Goal: Task Accomplishment & Management: Complete application form

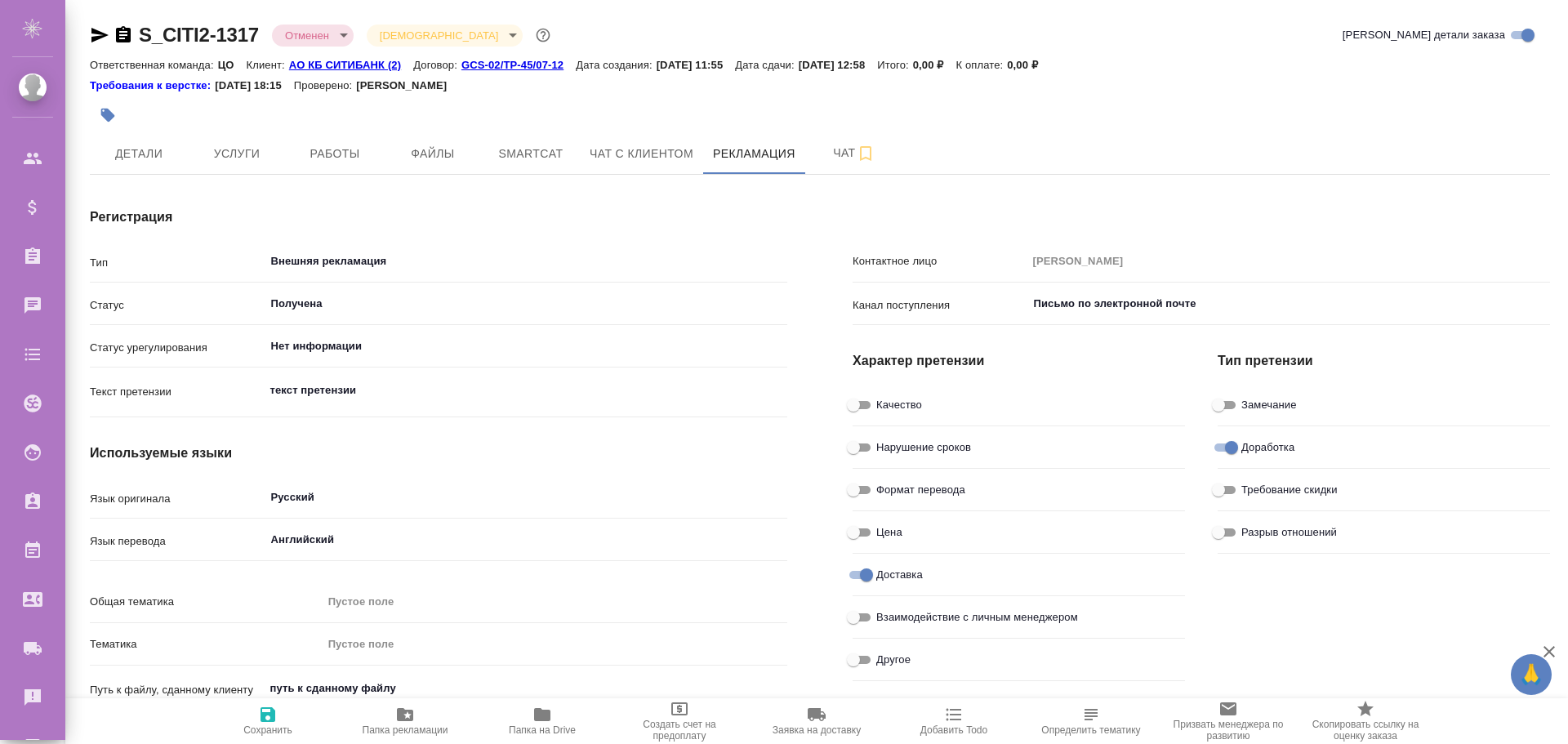
scroll to position [164, 0]
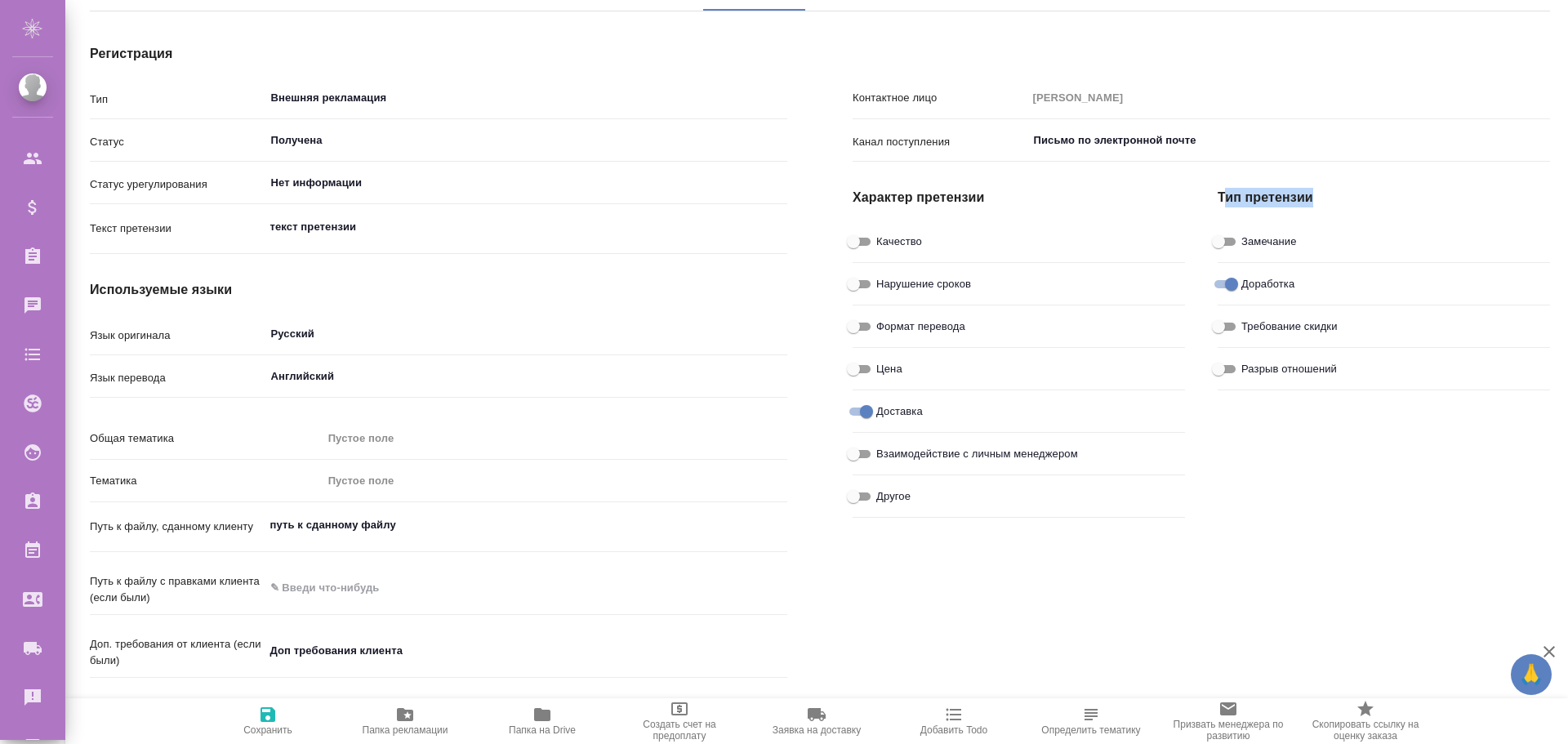
drag, startPoint x: 1231, startPoint y: 195, endPoint x: 1361, endPoint y: 198, distance: 130.0
click at [1355, 198] on h4 "Тип претензии" at bounding box center [1384, 198] width 332 height 20
click at [1361, 198] on h4 "Тип претензии" at bounding box center [1384, 198] width 332 height 20
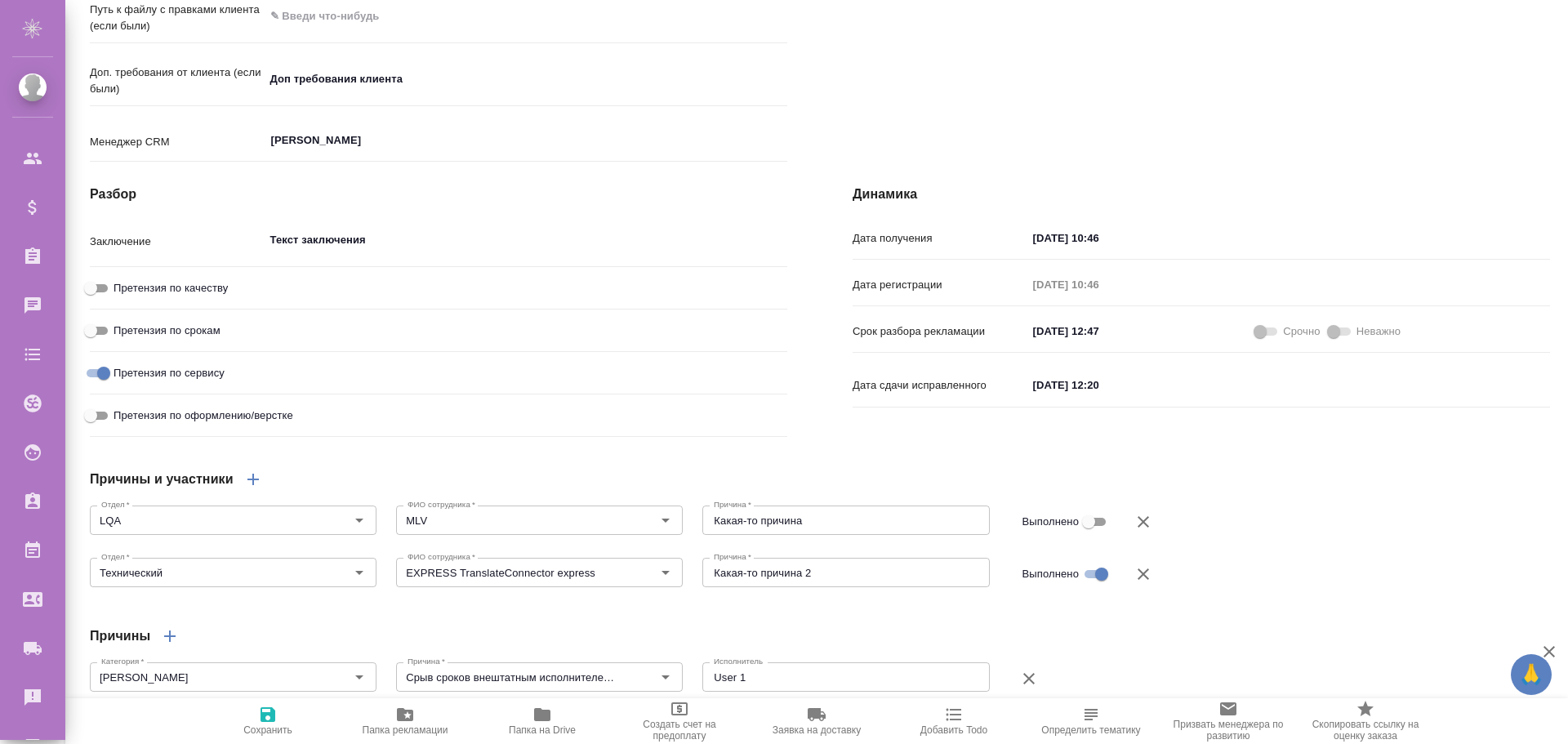
scroll to position [817, 0]
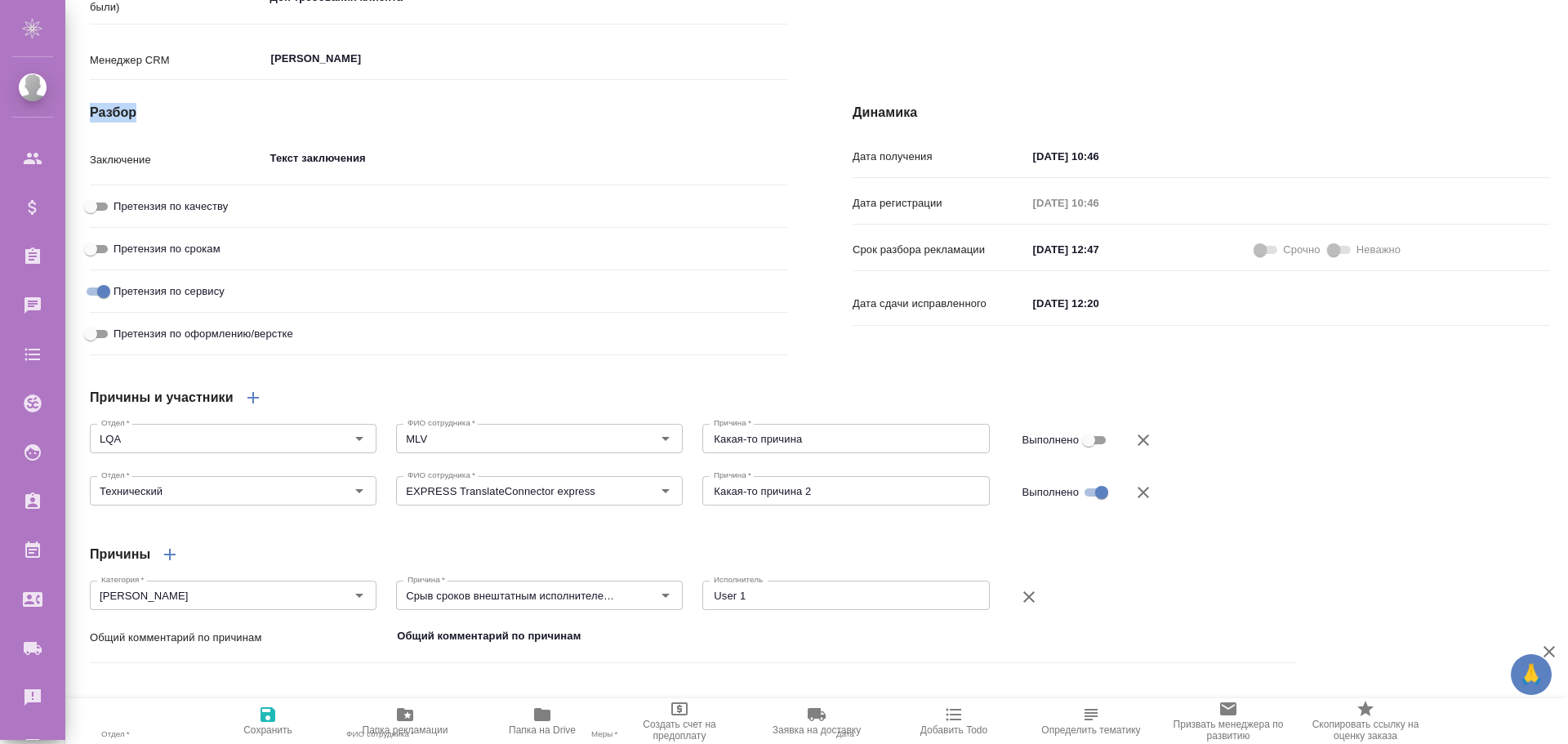
drag, startPoint x: 93, startPoint y: 139, endPoint x: 216, endPoint y: 145, distance: 123.1
click at [214, 122] on h4 "Разбор" at bounding box center [438, 112] width 697 height 20
click at [217, 122] on h4 "Разбор" at bounding box center [438, 112] width 697 height 20
drag, startPoint x: 99, startPoint y: 187, endPoint x: 174, endPoint y: 196, distance: 75.5
click at [173, 168] on p "Заключение" at bounding box center [177, 160] width 174 height 17
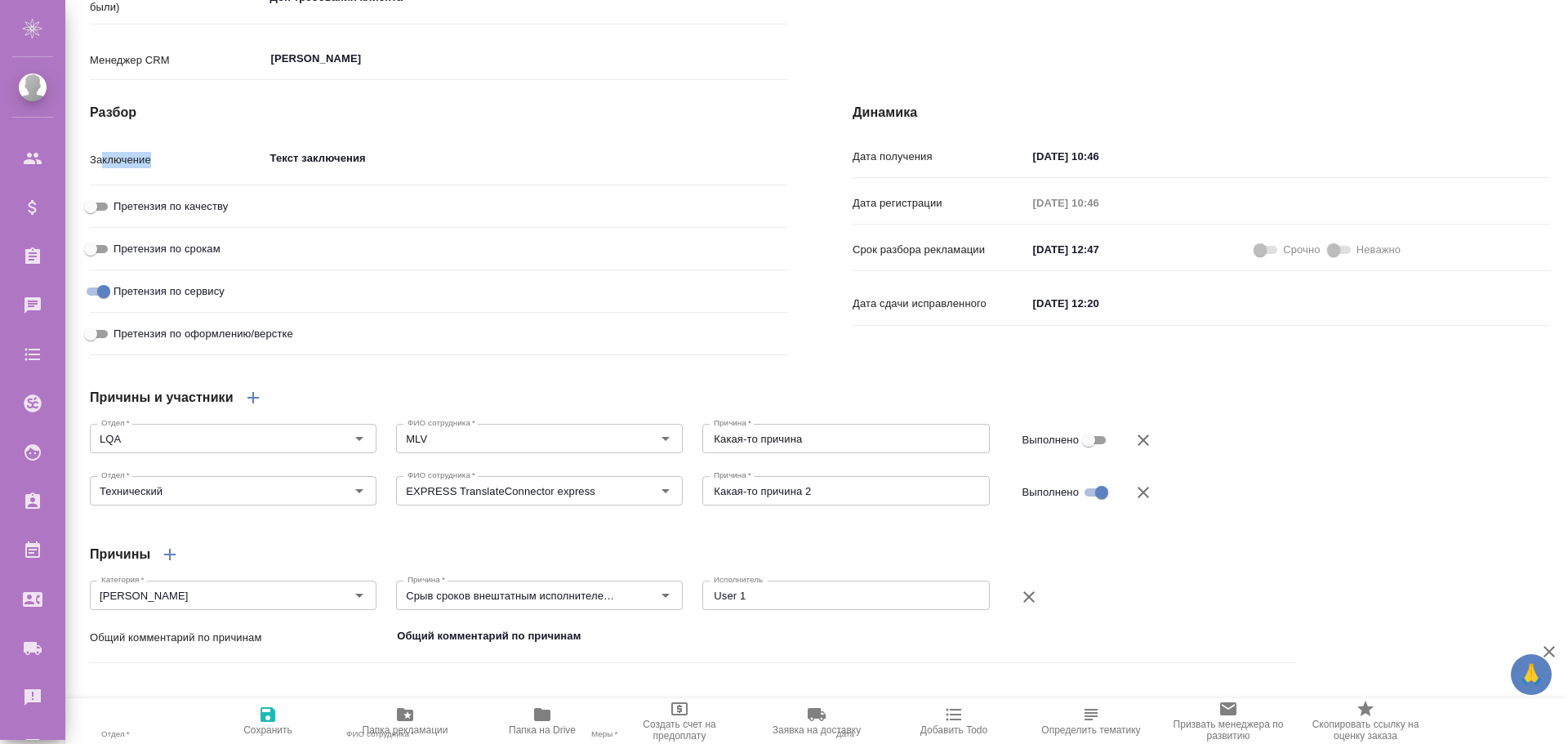
click at [176, 168] on p "Заключение" at bounding box center [177, 160] width 174 height 17
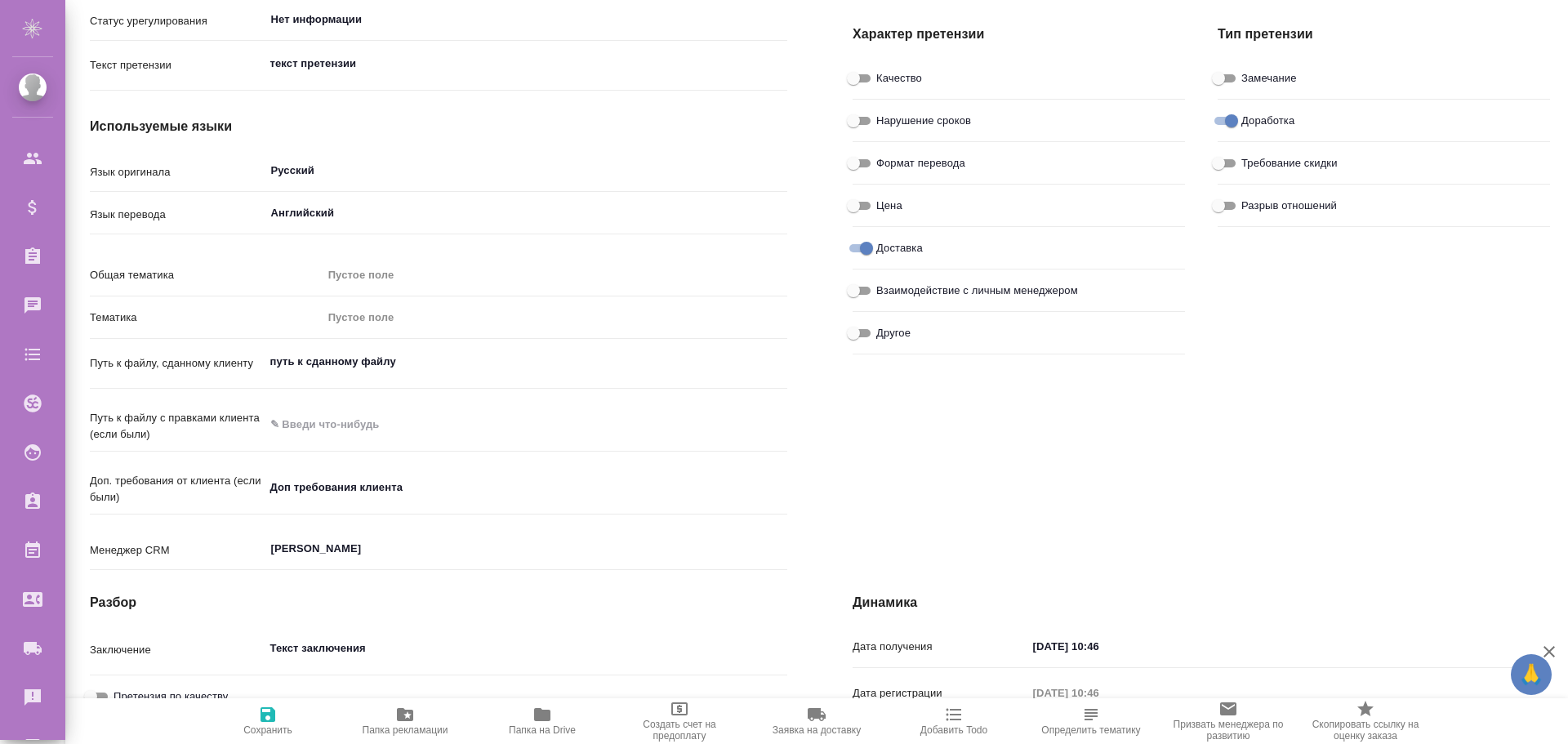
scroll to position [245, 0]
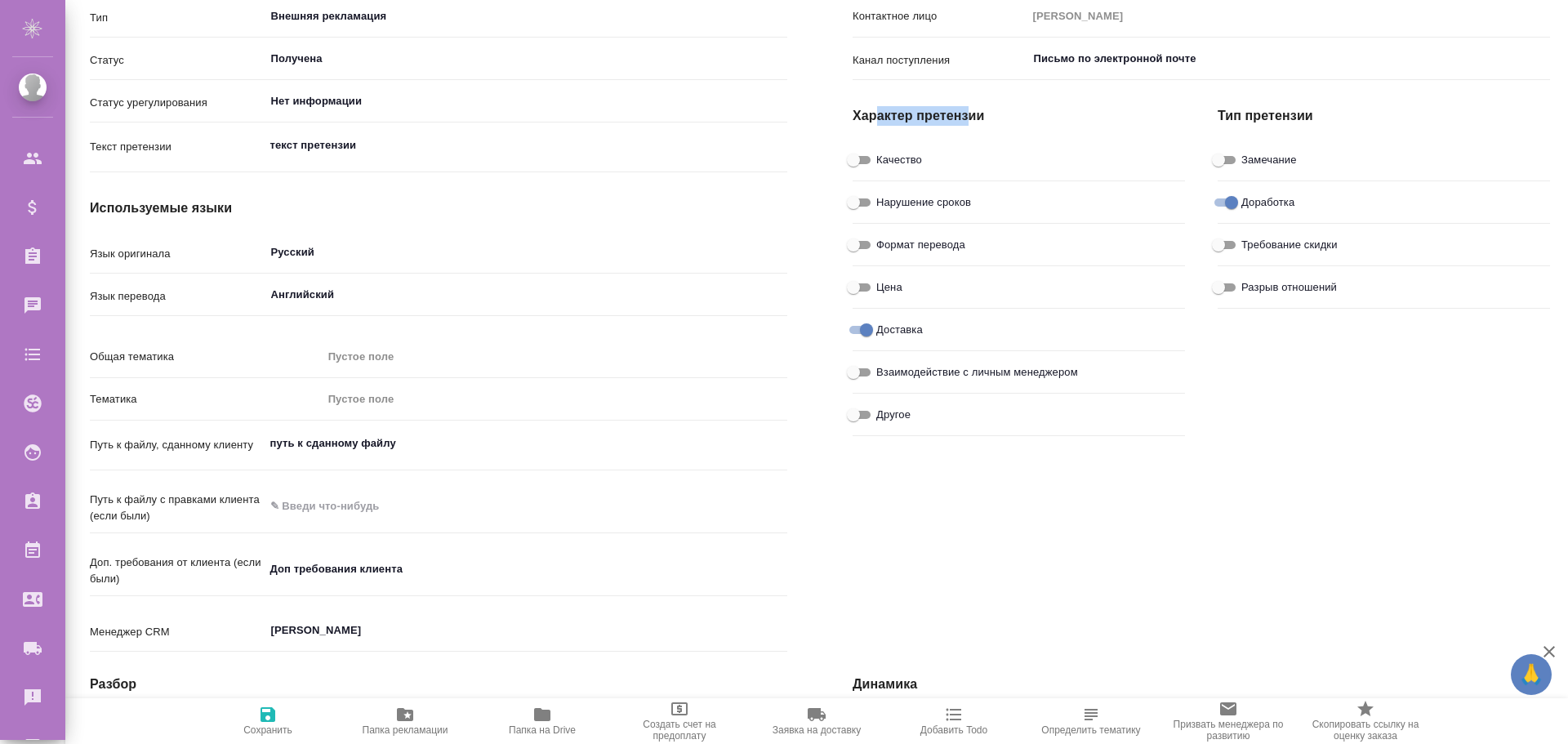
drag, startPoint x: 917, startPoint y: 108, endPoint x: 1000, endPoint y: 104, distance: 83.1
click at [995, 104] on div "Характер претензии Качество Нарушение сроков Формат перевода Цена Доставка Взаи…" at bounding box center [1018, 265] width 365 height 389
click at [1000, 104] on div "Характер претензии Качество Нарушение сроков Формат перевода Цена Доставка Взаи…" at bounding box center [1018, 265] width 365 height 389
drag, startPoint x: 889, startPoint y: 116, endPoint x: 984, endPoint y: 115, distance: 95.0
click at [973, 116] on h4 "Характер претензии" at bounding box center [1019, 116] width 332 height 20
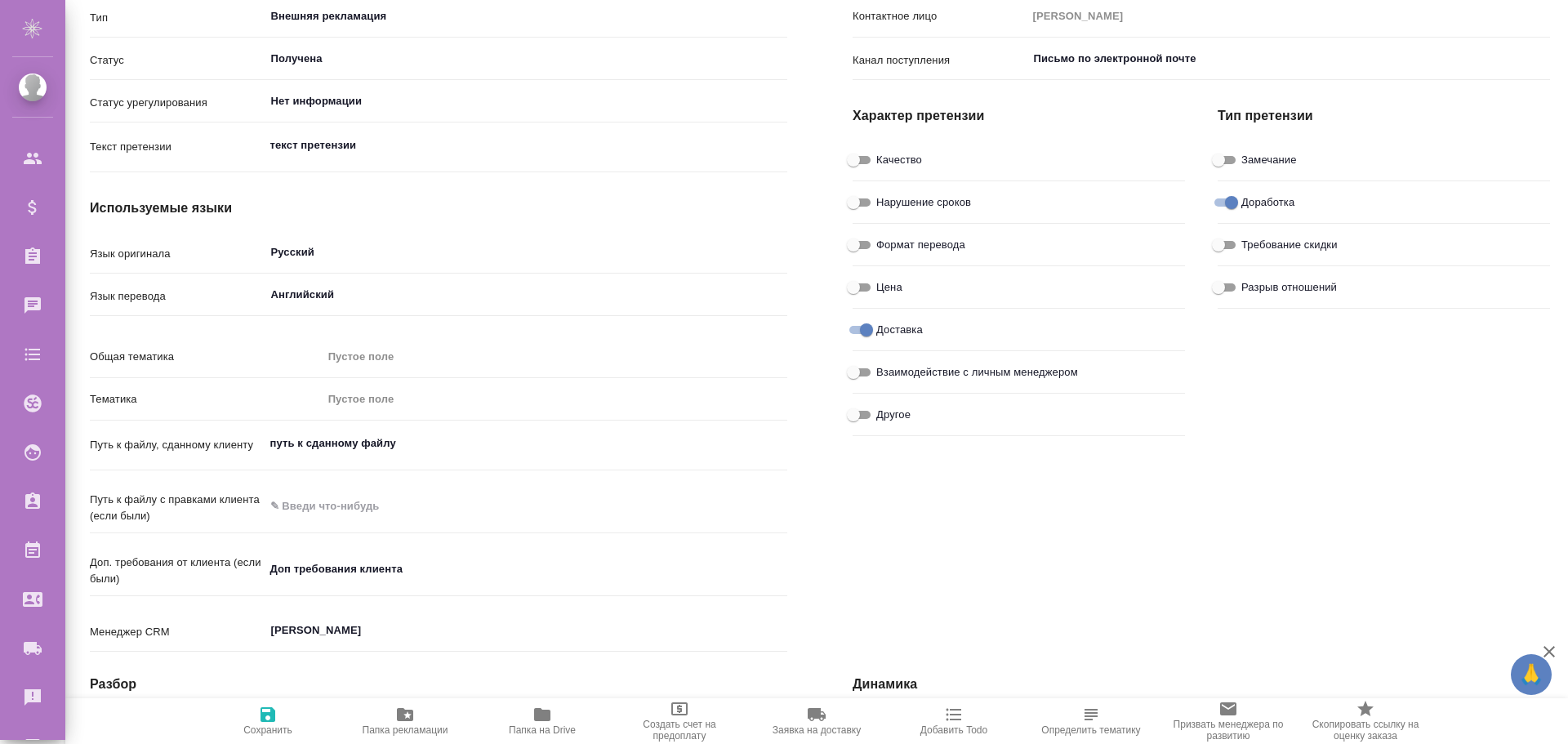
click at [993, 113] on h4 "Характер претензии" at bounding box center [1019, 116] width 332 height 20
click at [868, 417] on input "Другое" at bounding box center [853, 415] width 59 height 20
click at [868, 417] on input "Другое" at bounding box center [866, 415] width 59 height 20
checkbox input "false"
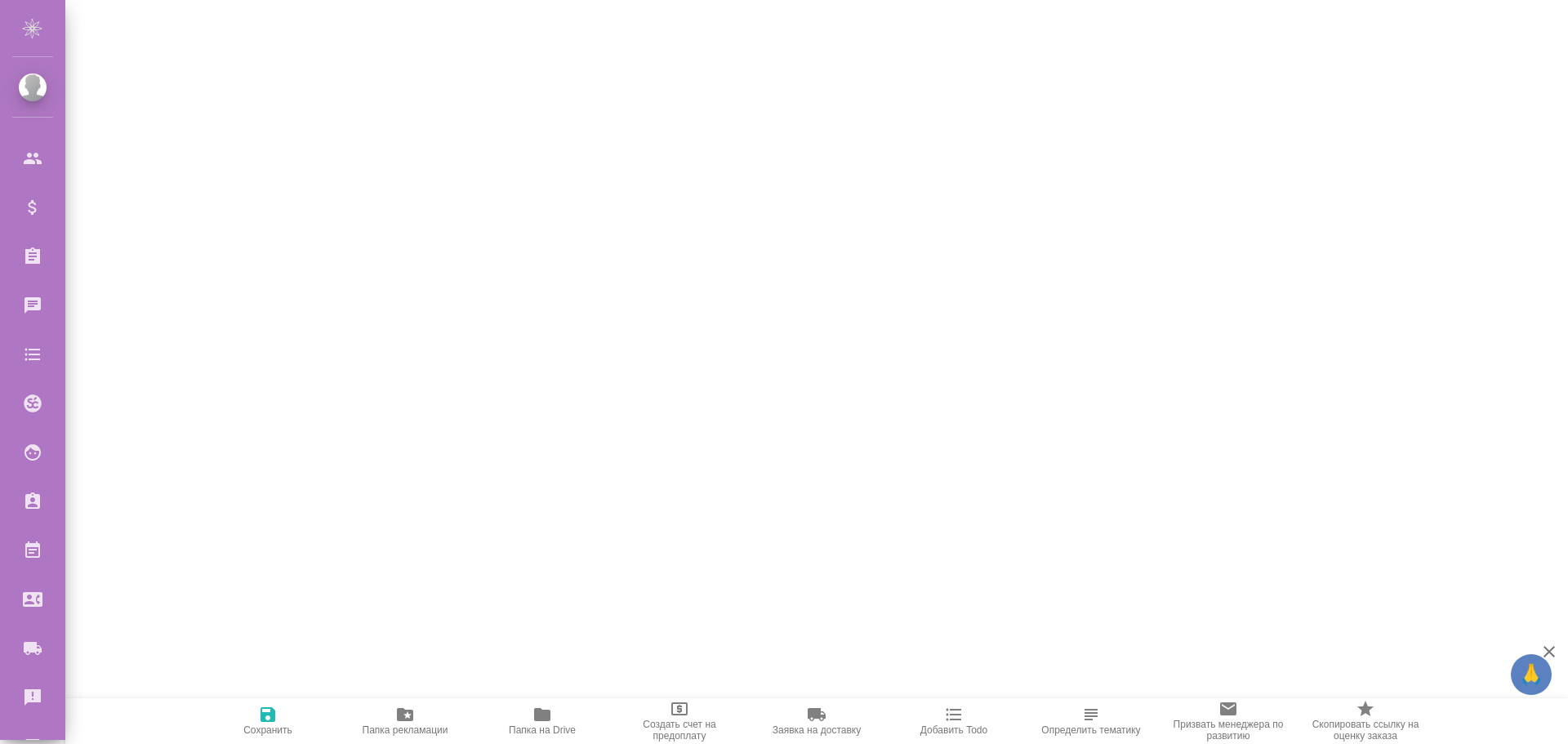
scroll to position [2540, 0]
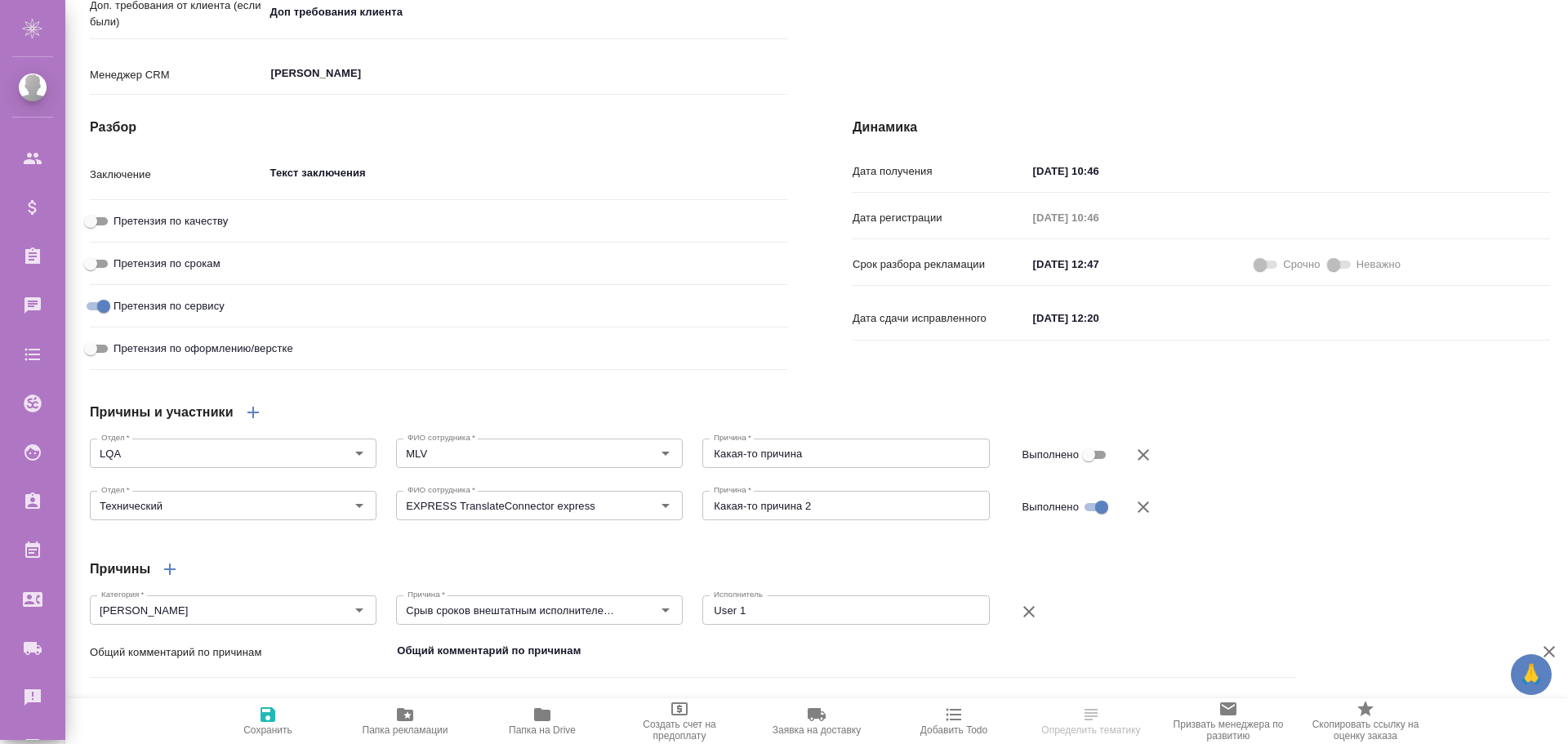
scroll to position [475, 0]
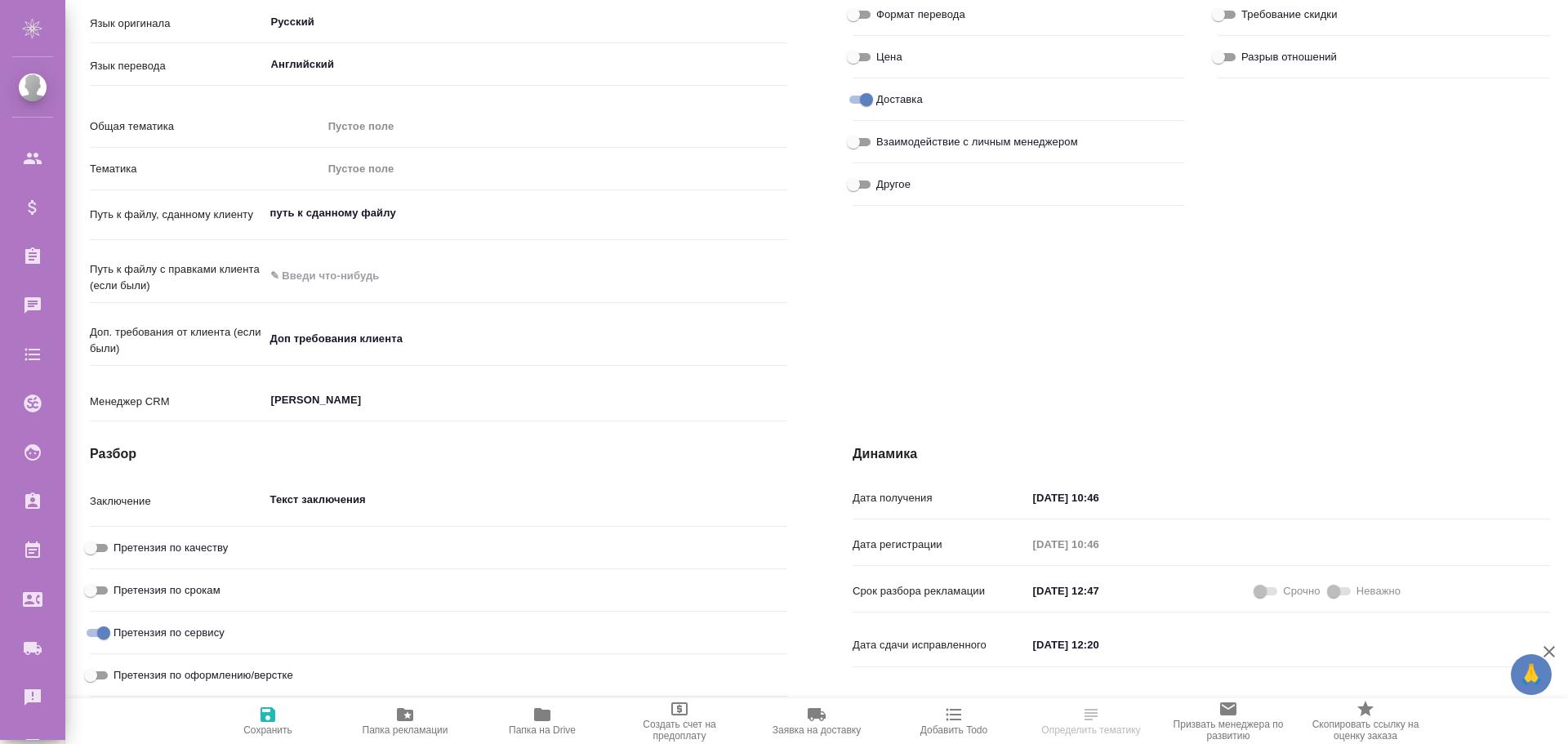
click at [351, 122] on div "Пустое поле" at bounding box center [547, 126] width 439 height 17
click at [337, 168] on div "Пустое поле" at bounding box center [547, 169] width 439 height 17
type textarea "x"
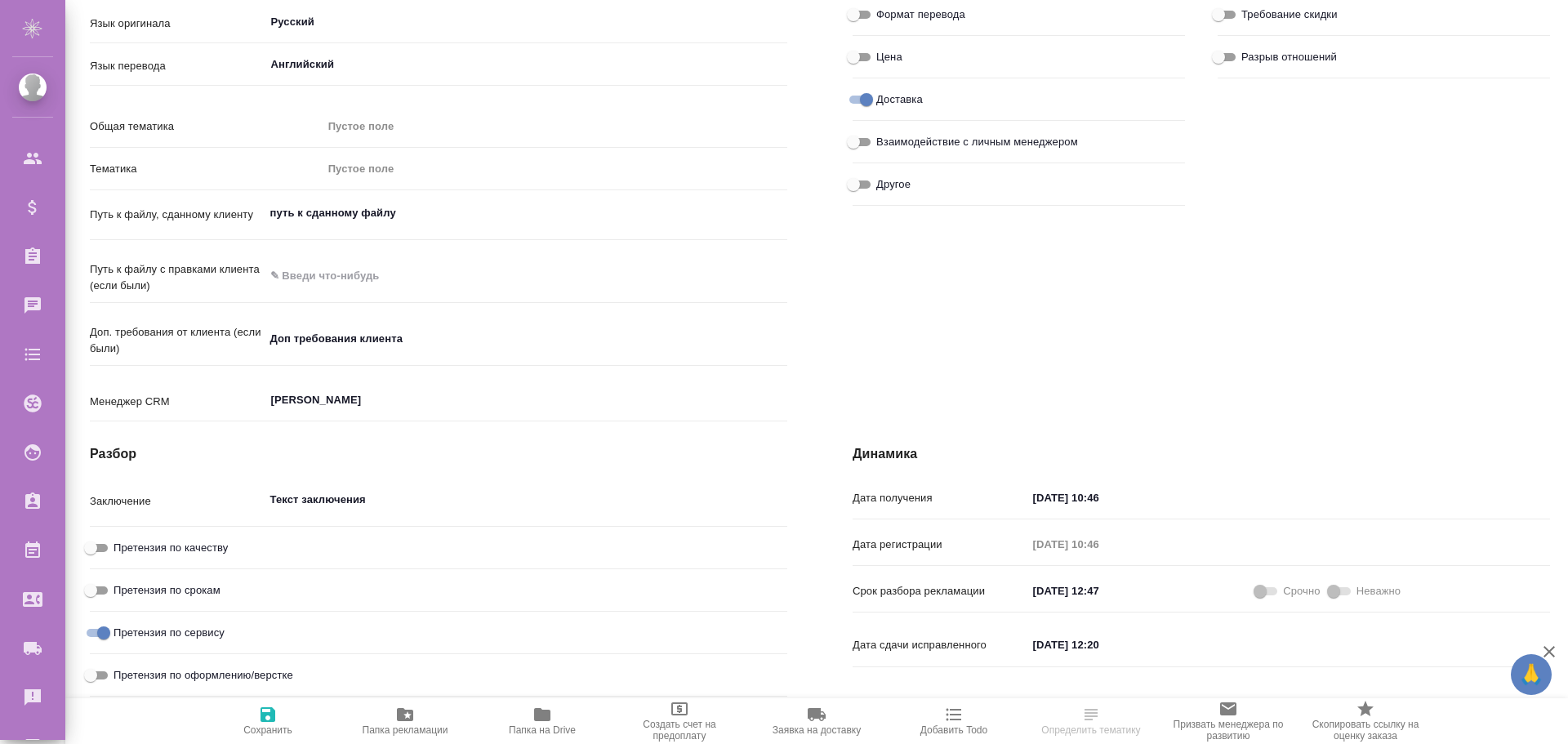
type textarea "x"
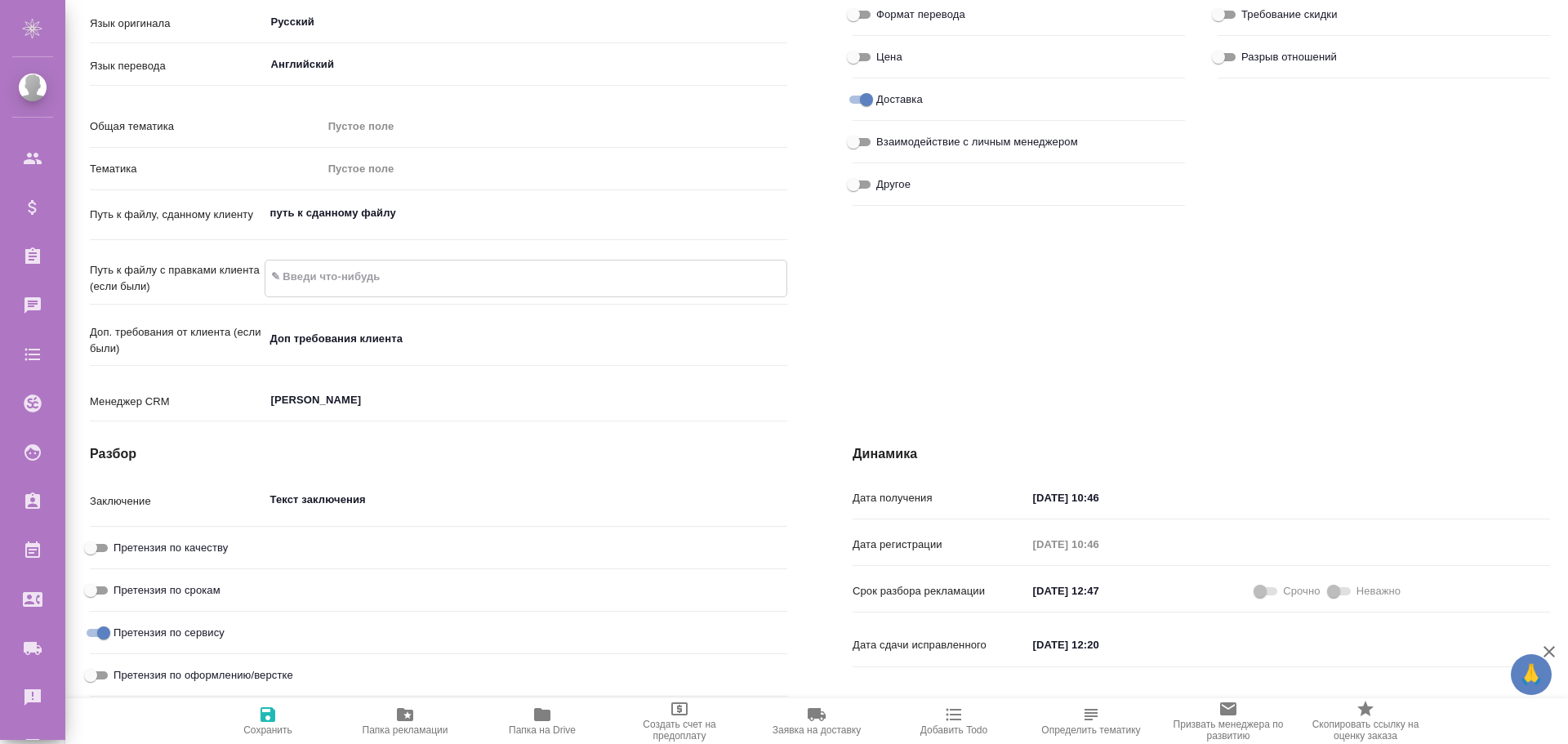
click at [302, 283] on textarea at bounding box center [526, 277] width 522 height 28
type textarea "x"
type textarea "g"
type textarea "x"
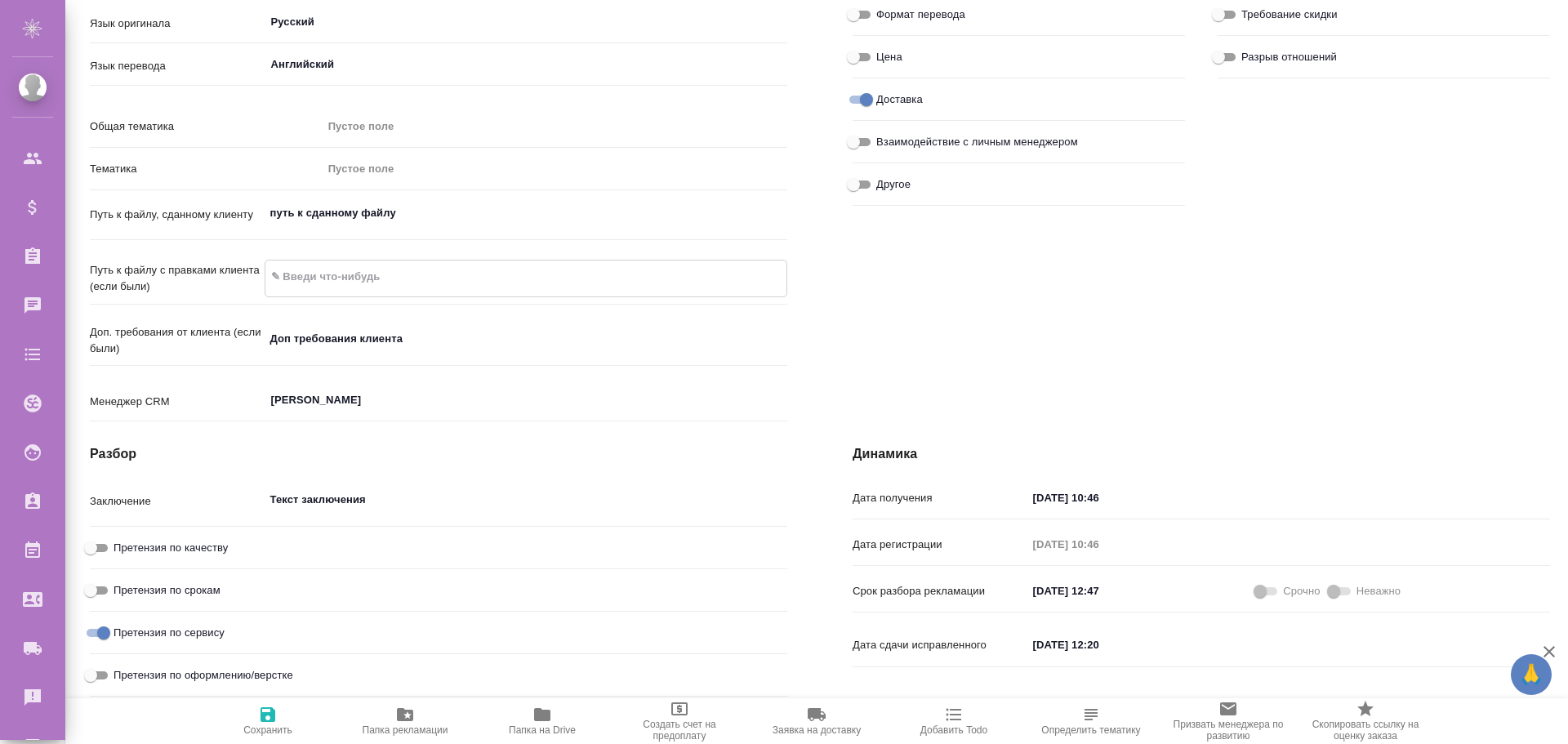
type textarea "x"
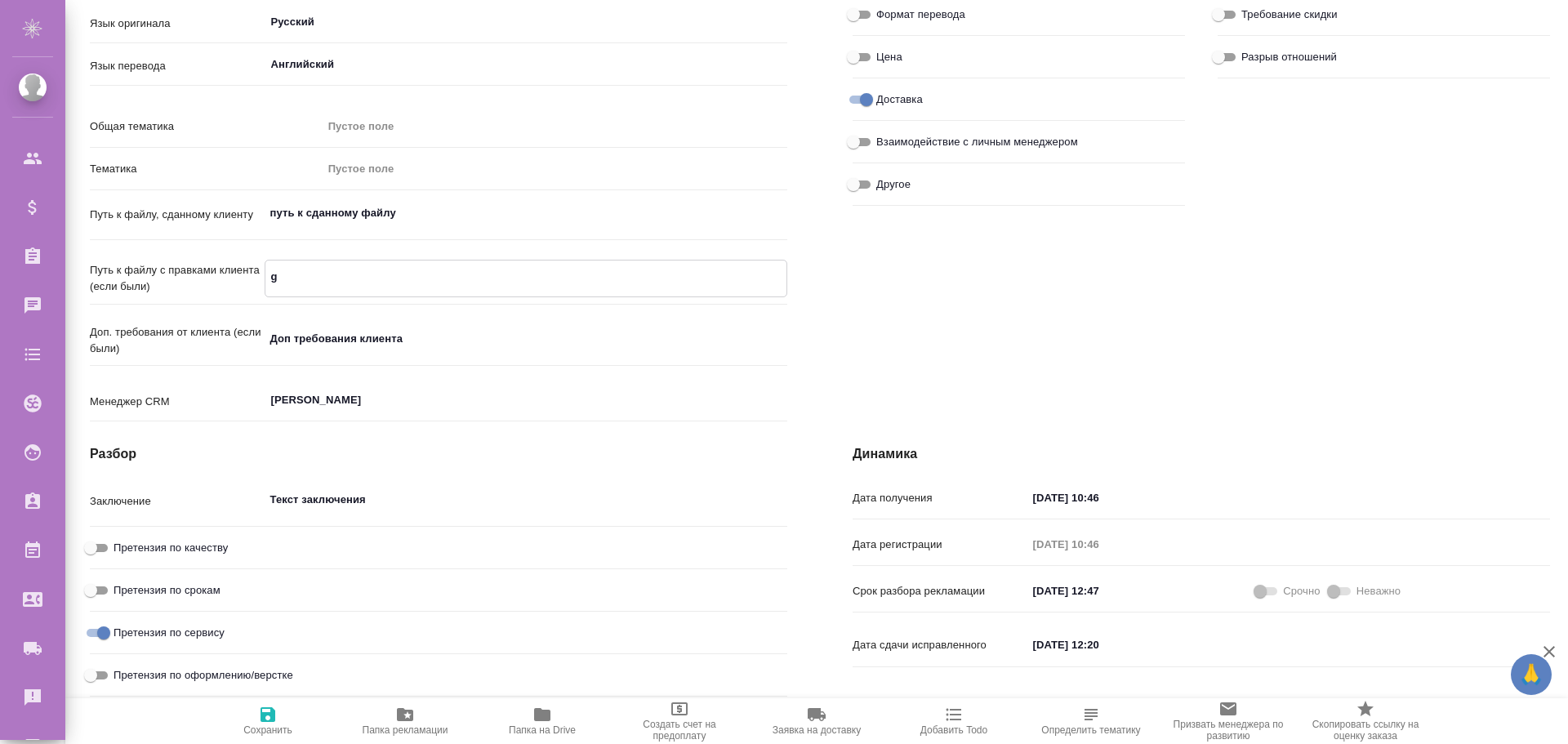
type textarea "x"
type textarea "ge"
type textarea "x"
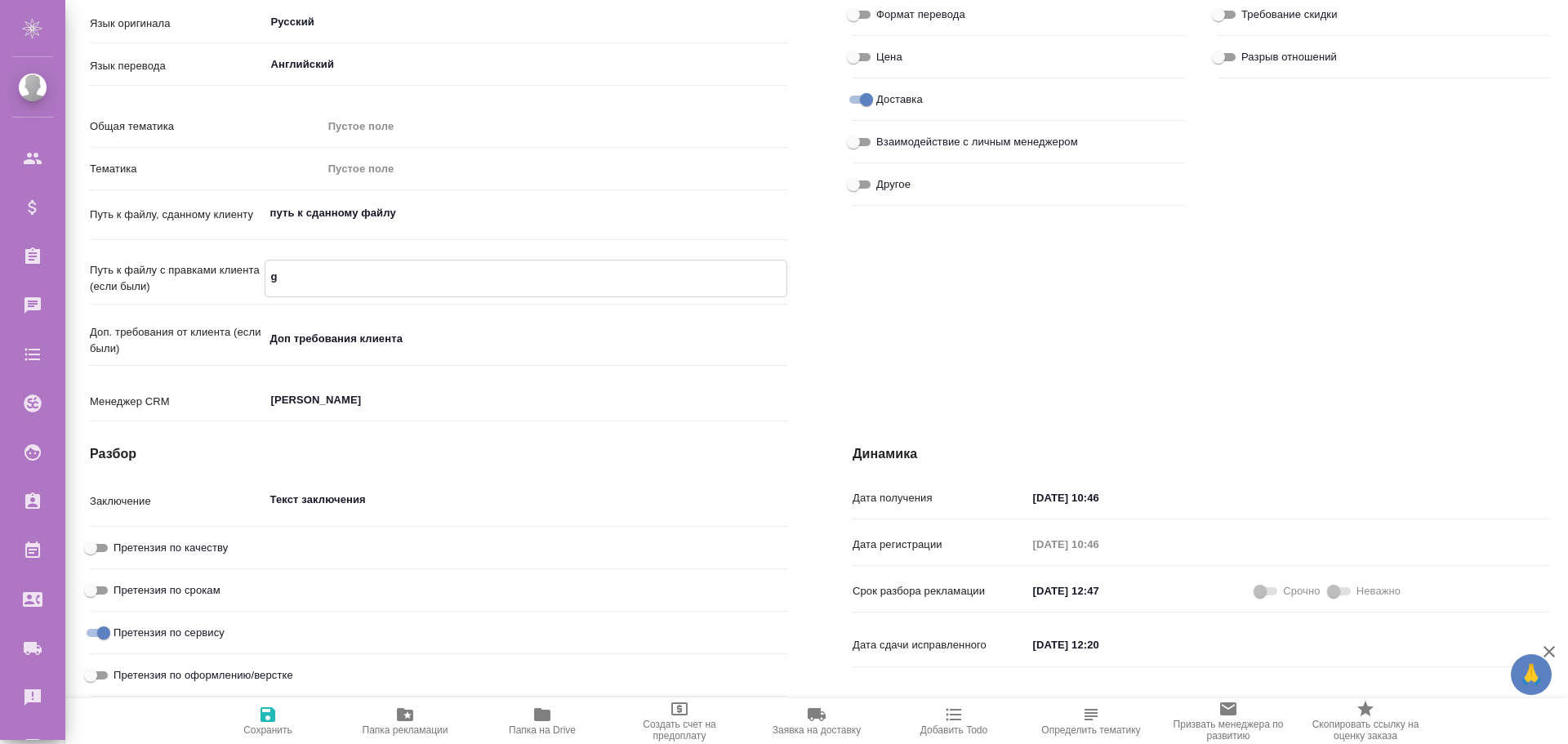
type textarea "x"
type textarea "g"
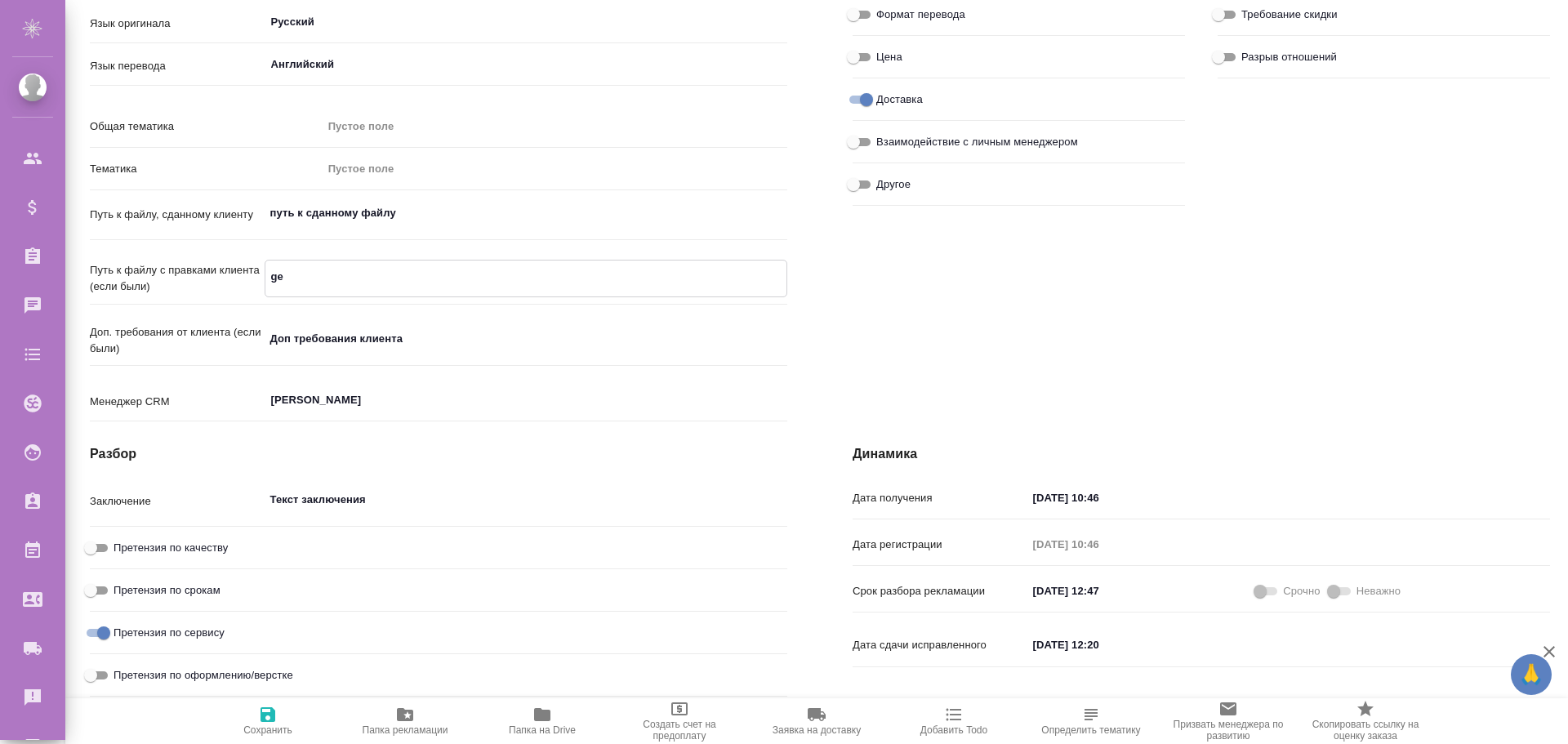
type textarea "x"
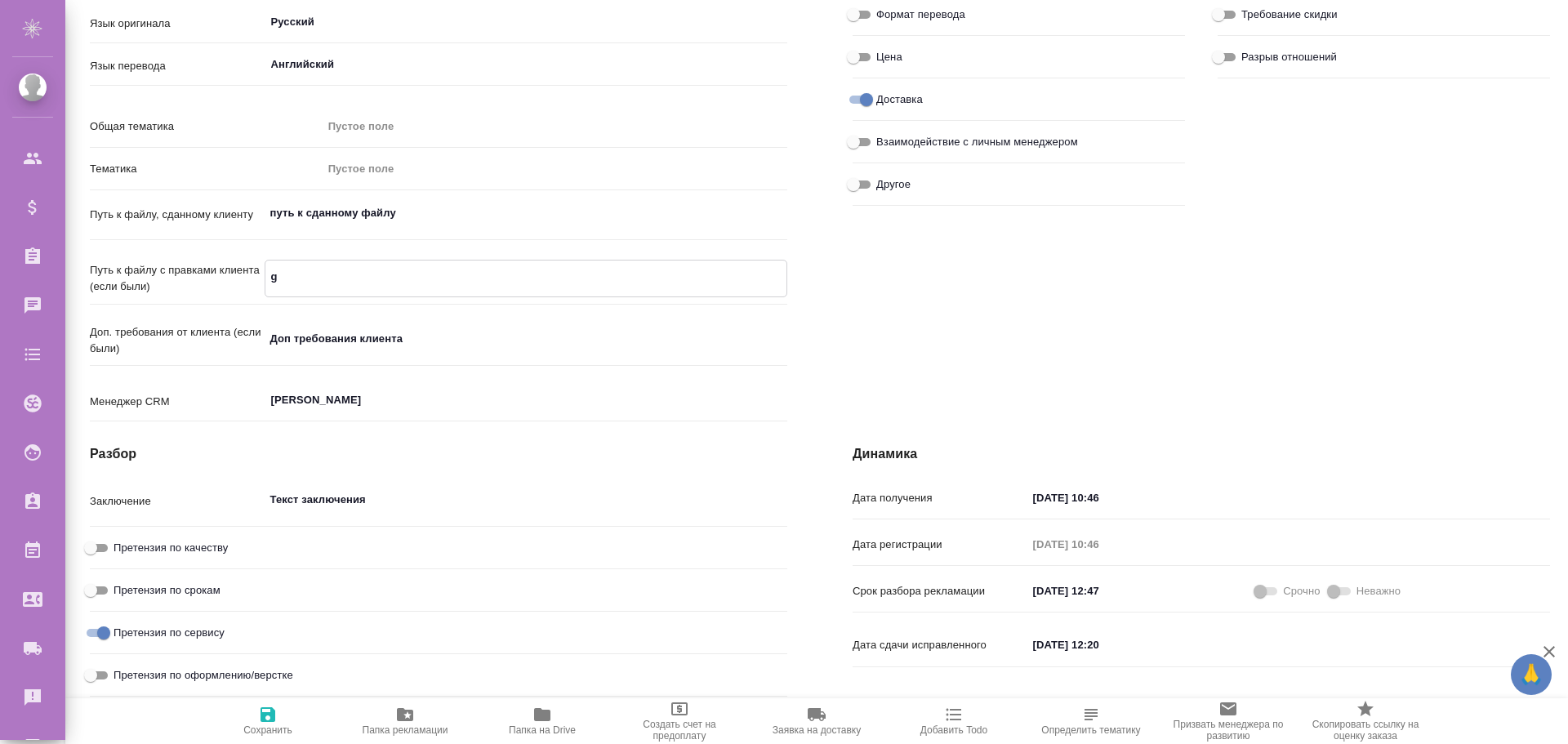
type textarea "x"
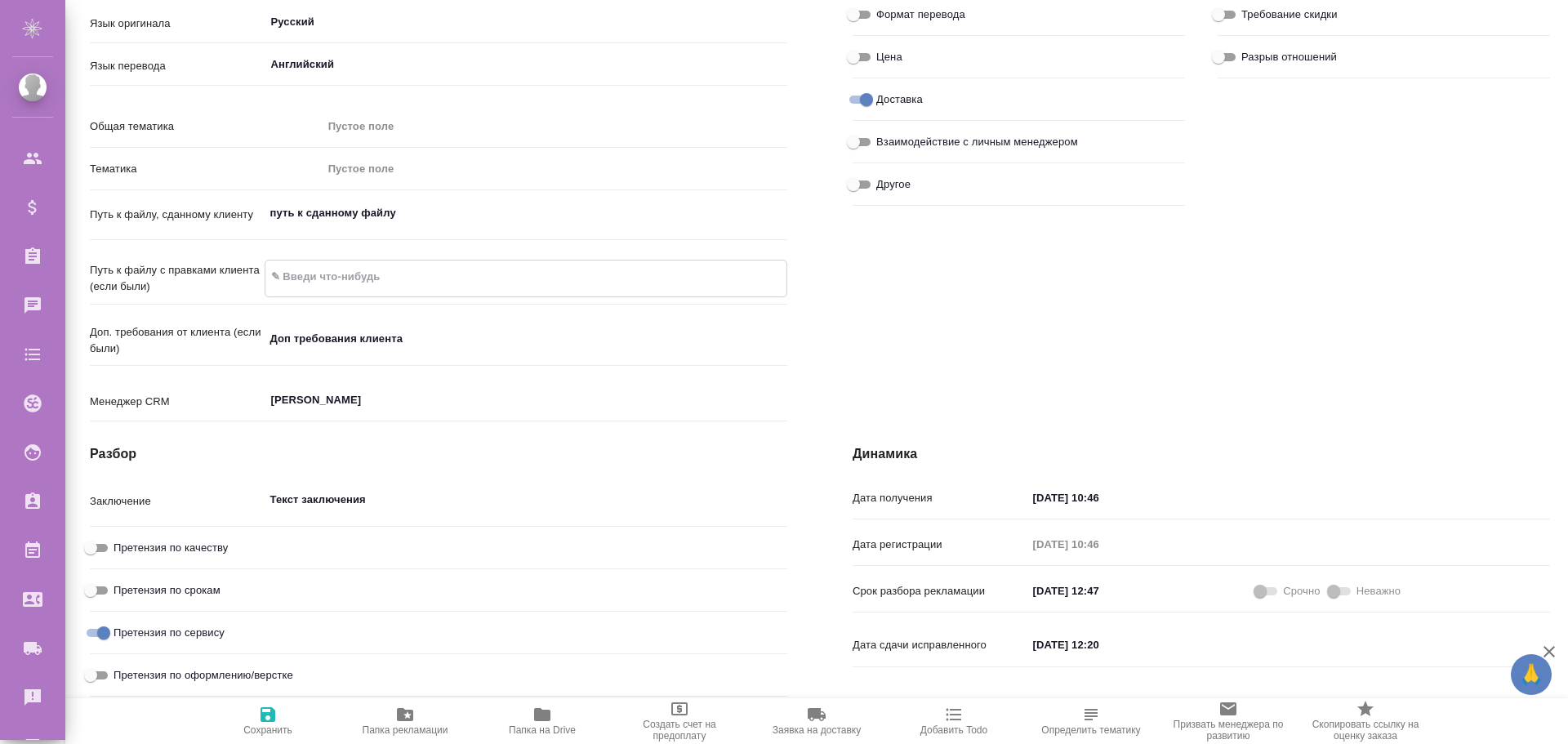
type textarea "x"
type textarea "п"
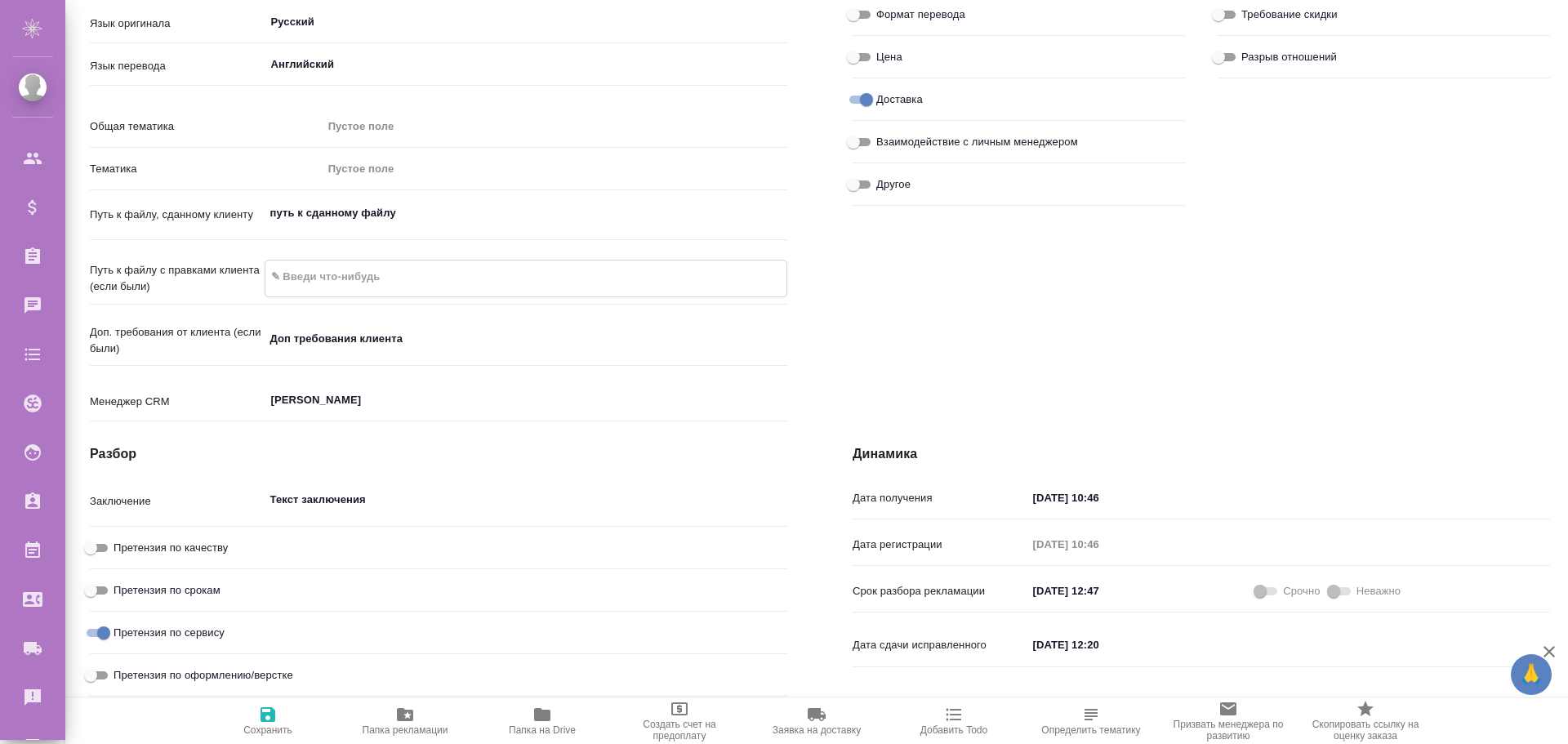
type textarea "x"
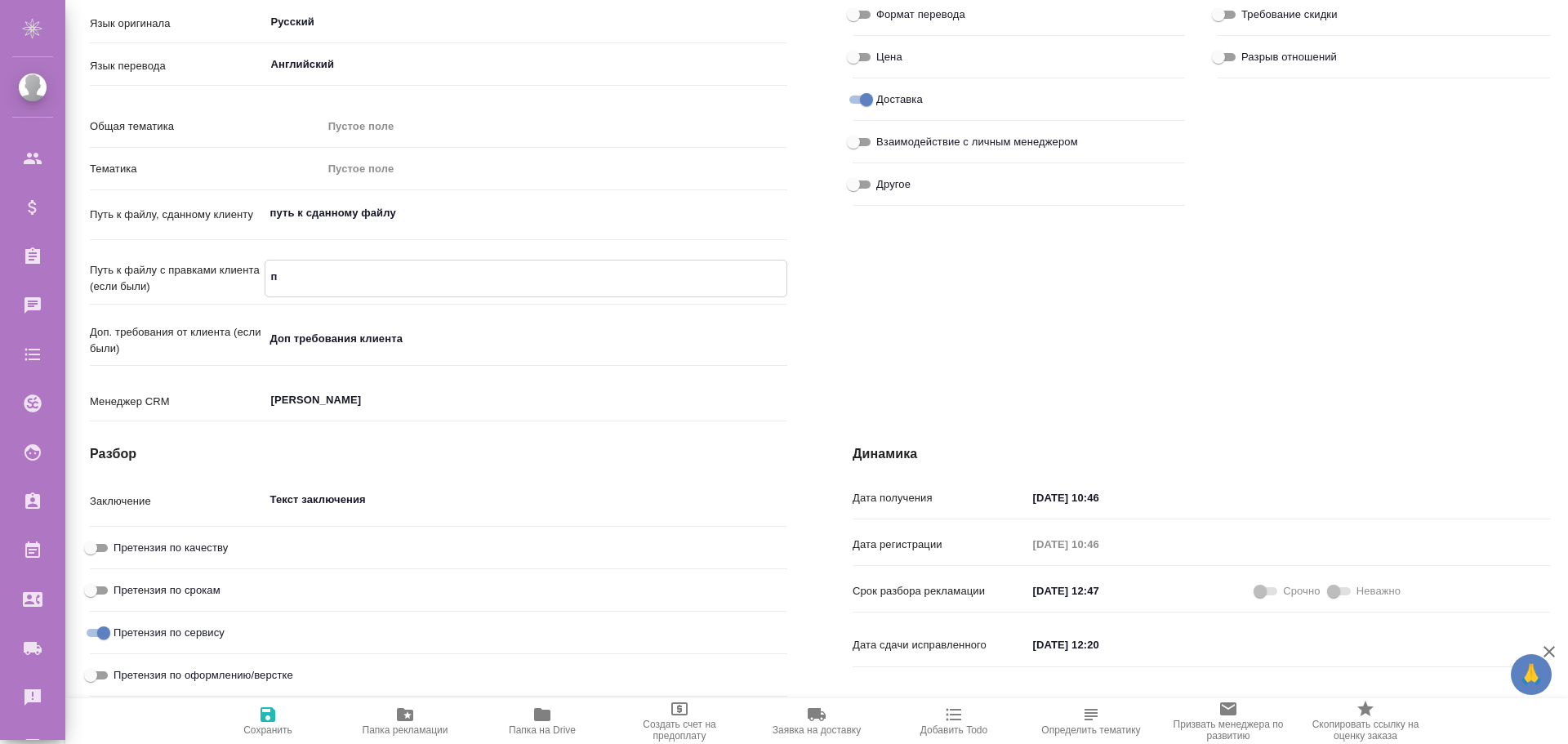
type textarea "x"
type textarea "пу"
type textarea "x"
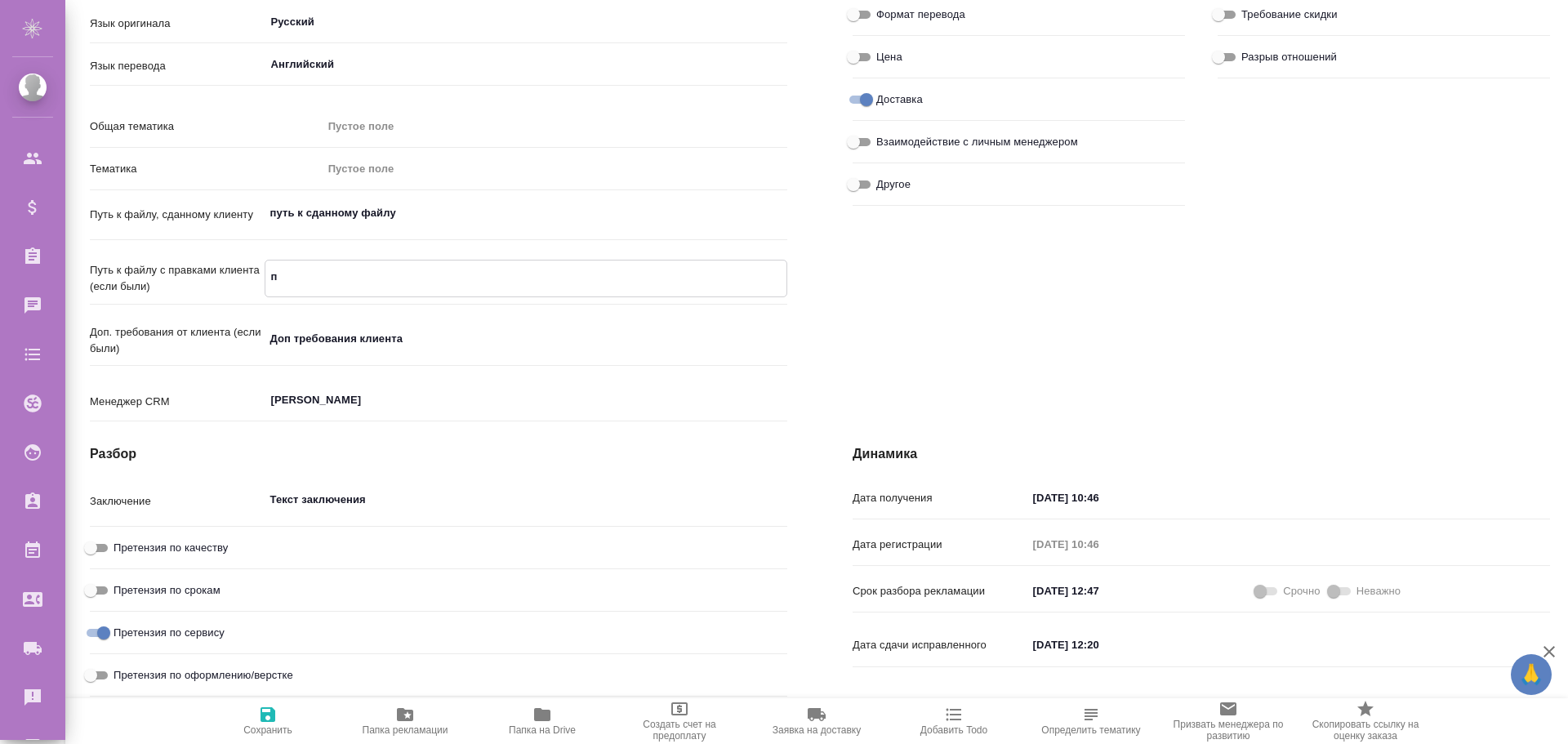
type textarea "x"
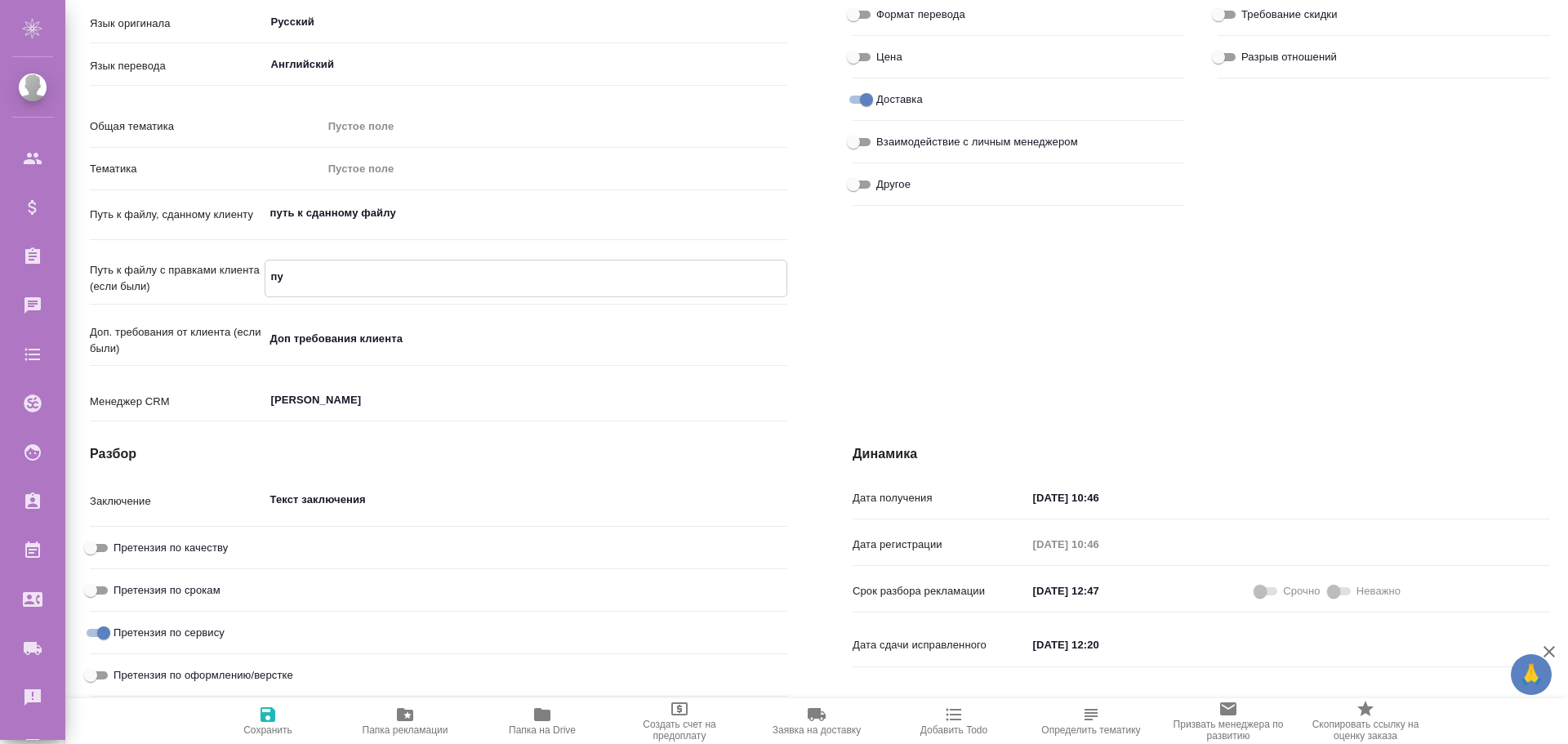
type textarea "пут"
type textarea "x"
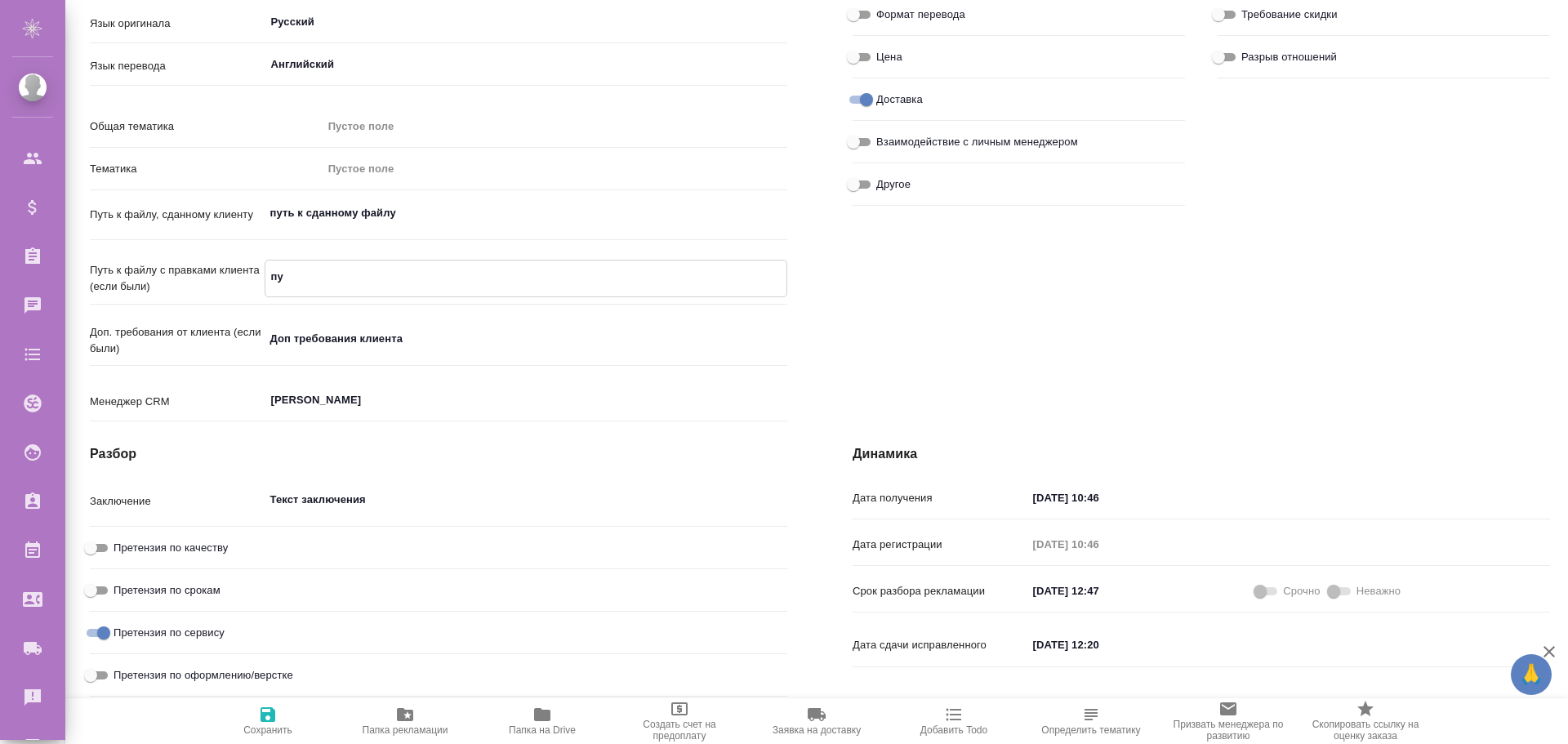
type textarea "x"
type textarea "путь"
type textarea "x"
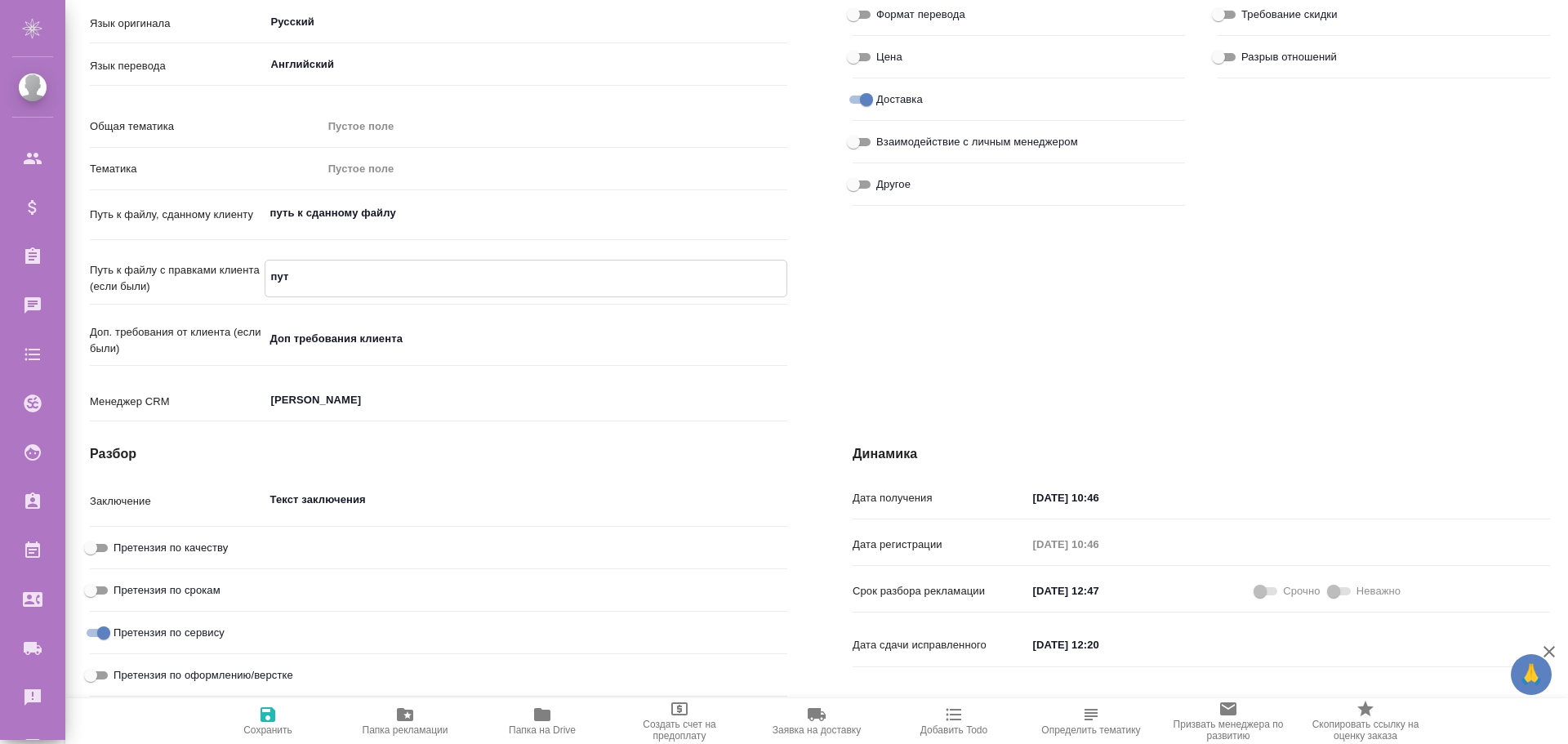
type textarea "x"
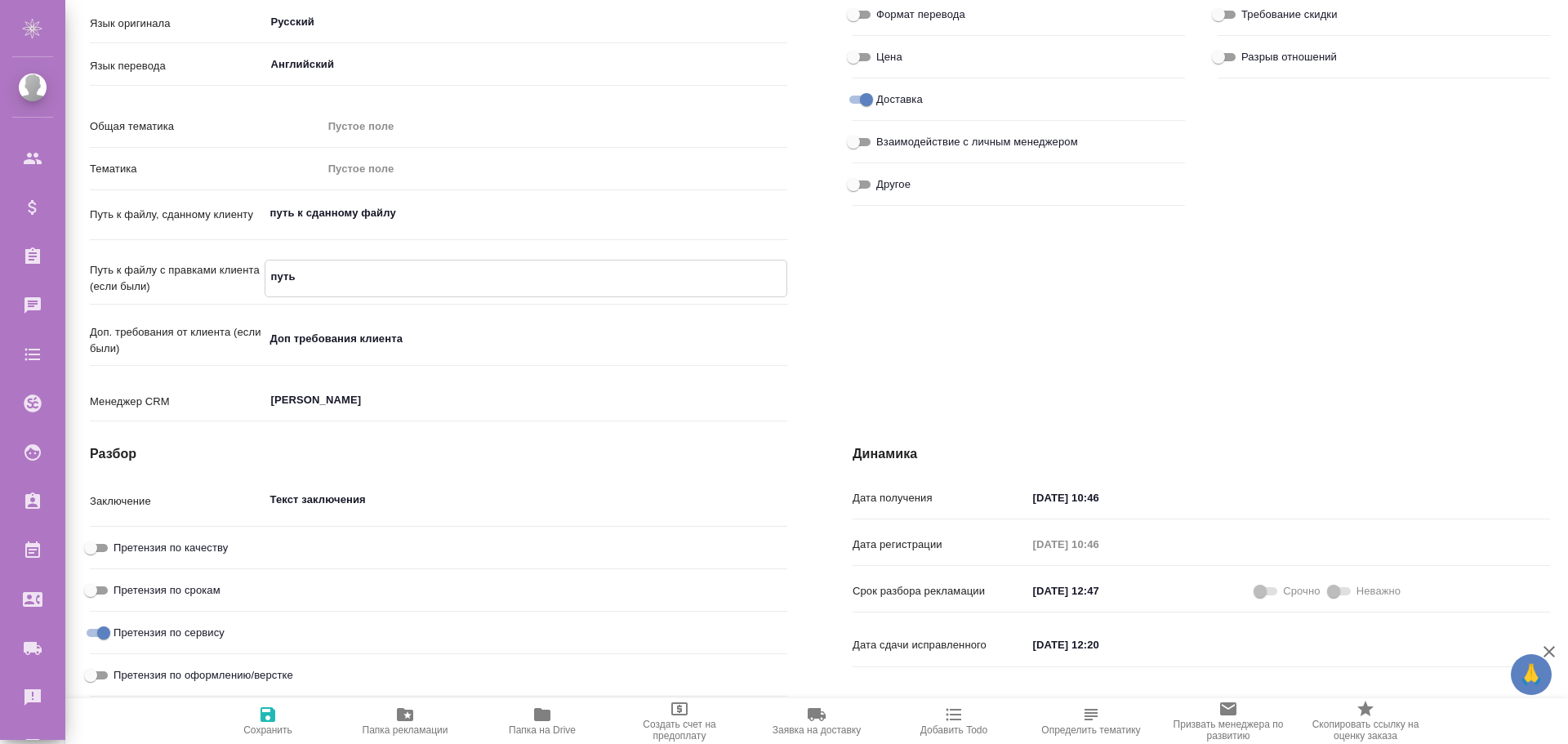
type textarea "x"
type textarea "путь"
type textarea "x"
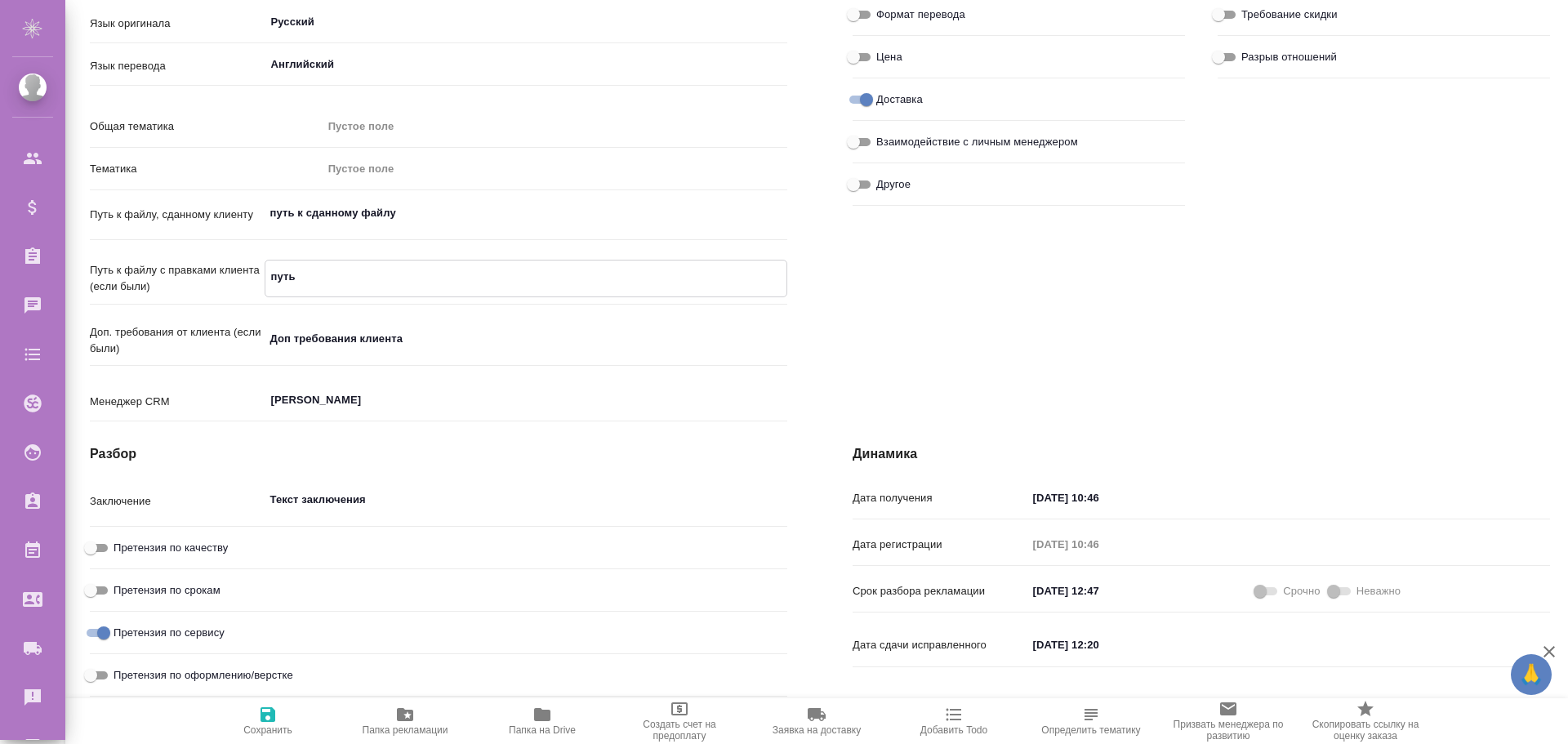
type textarea "x"
type textarea "путь к"
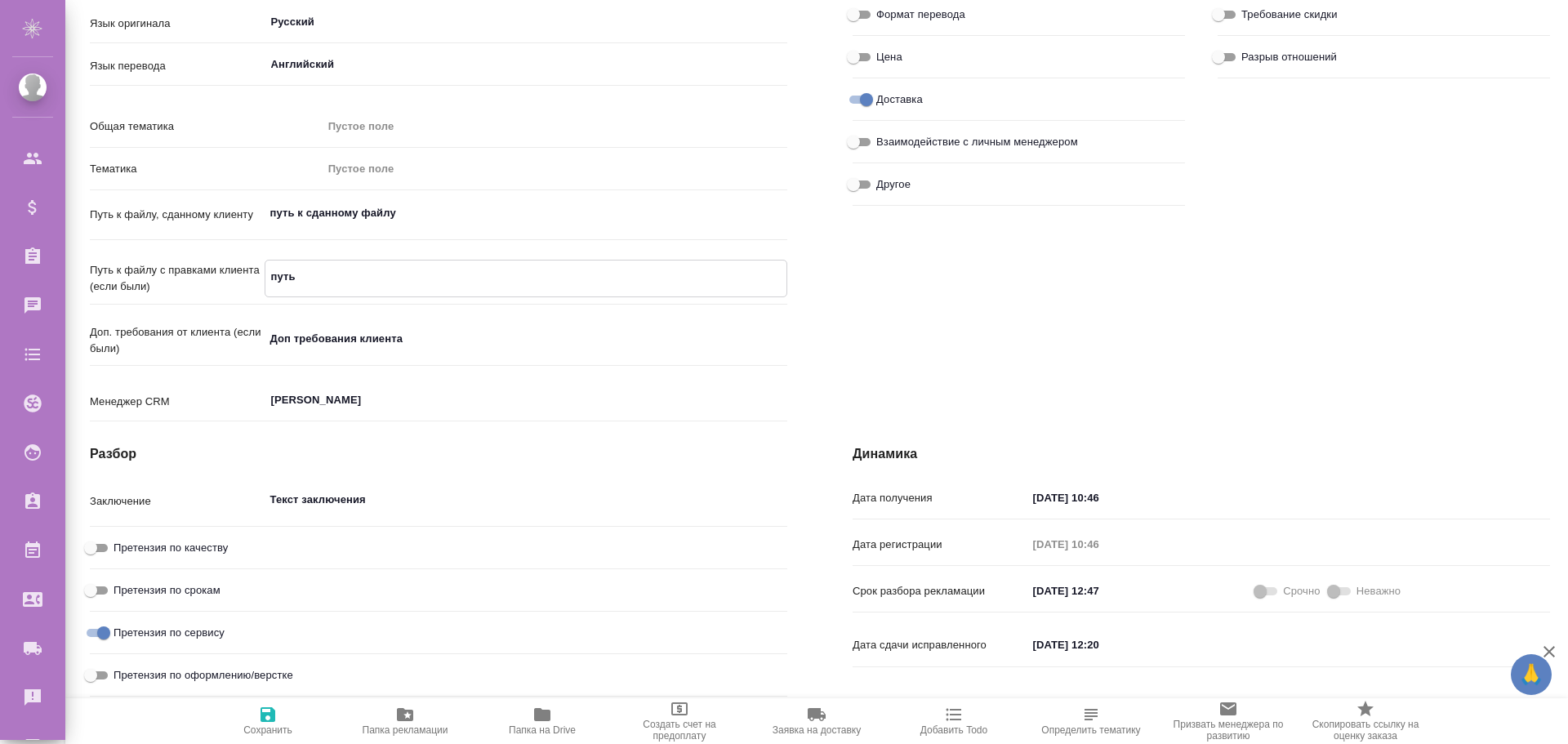
type textarea "x"
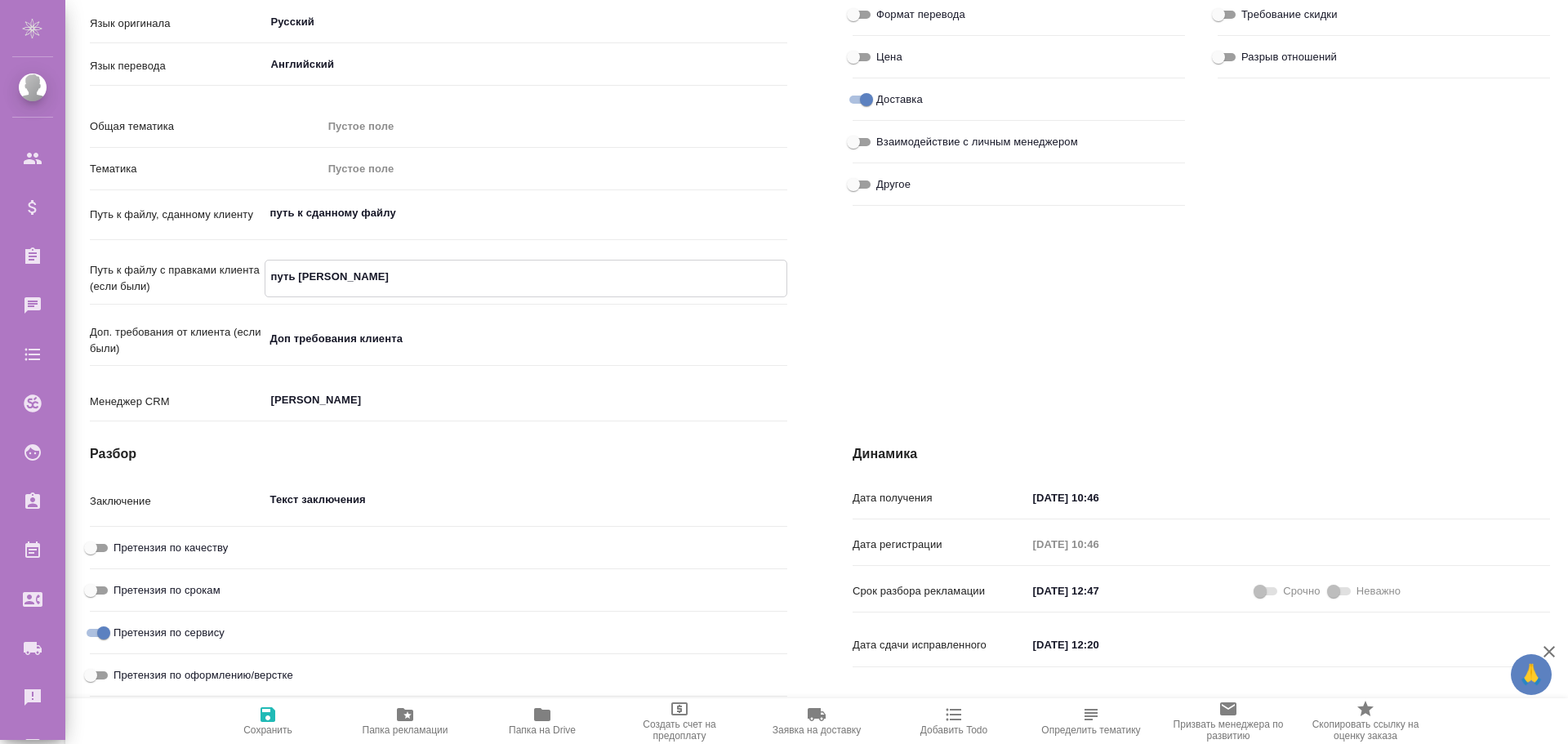
type textarea "x"
type textarea "путь к"
type textarea "x"
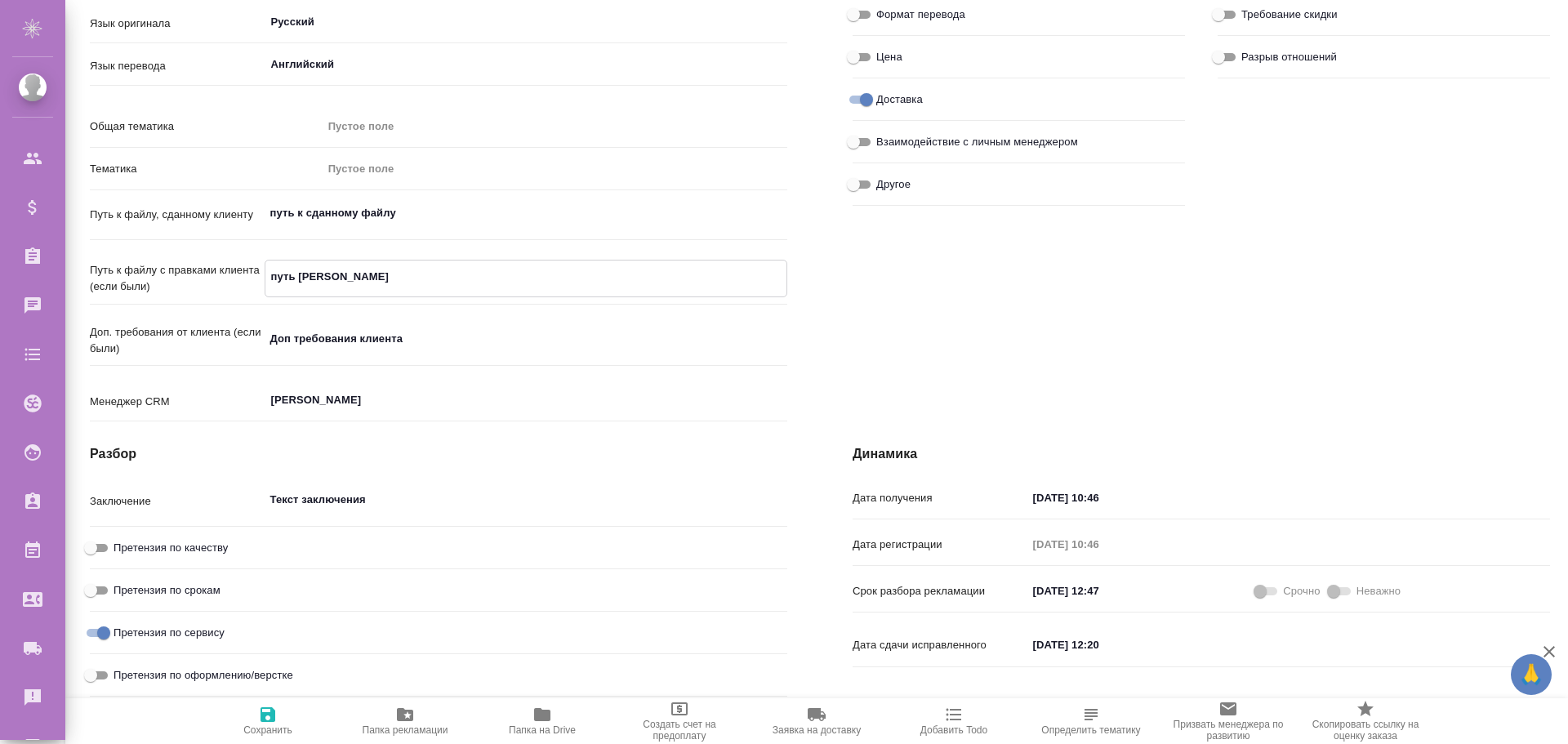
type textarea "x"
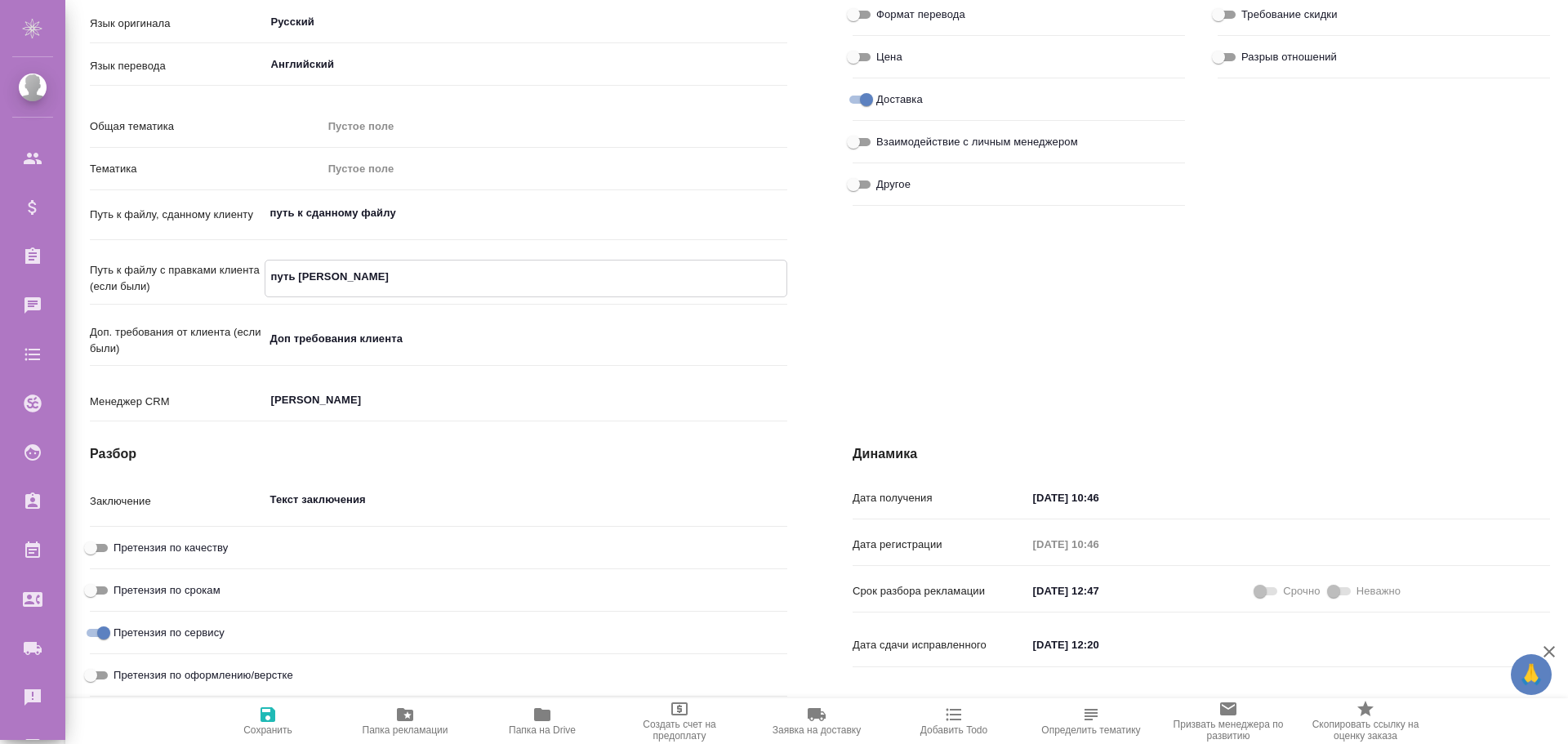
type textarea "путь к ф"
type textarea "x"
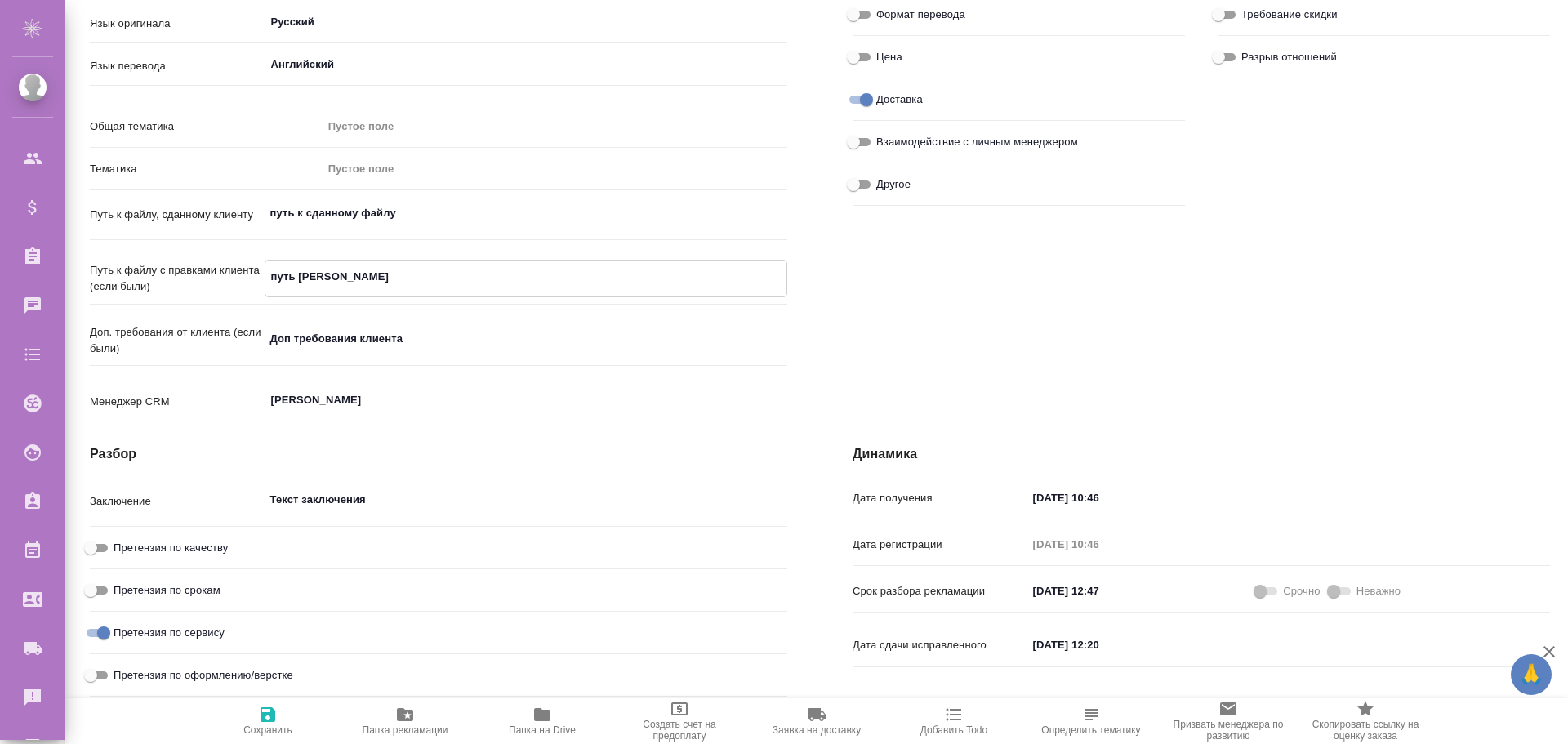
type textarea "x"
type textarea "путь к фа"
type textarea "x"
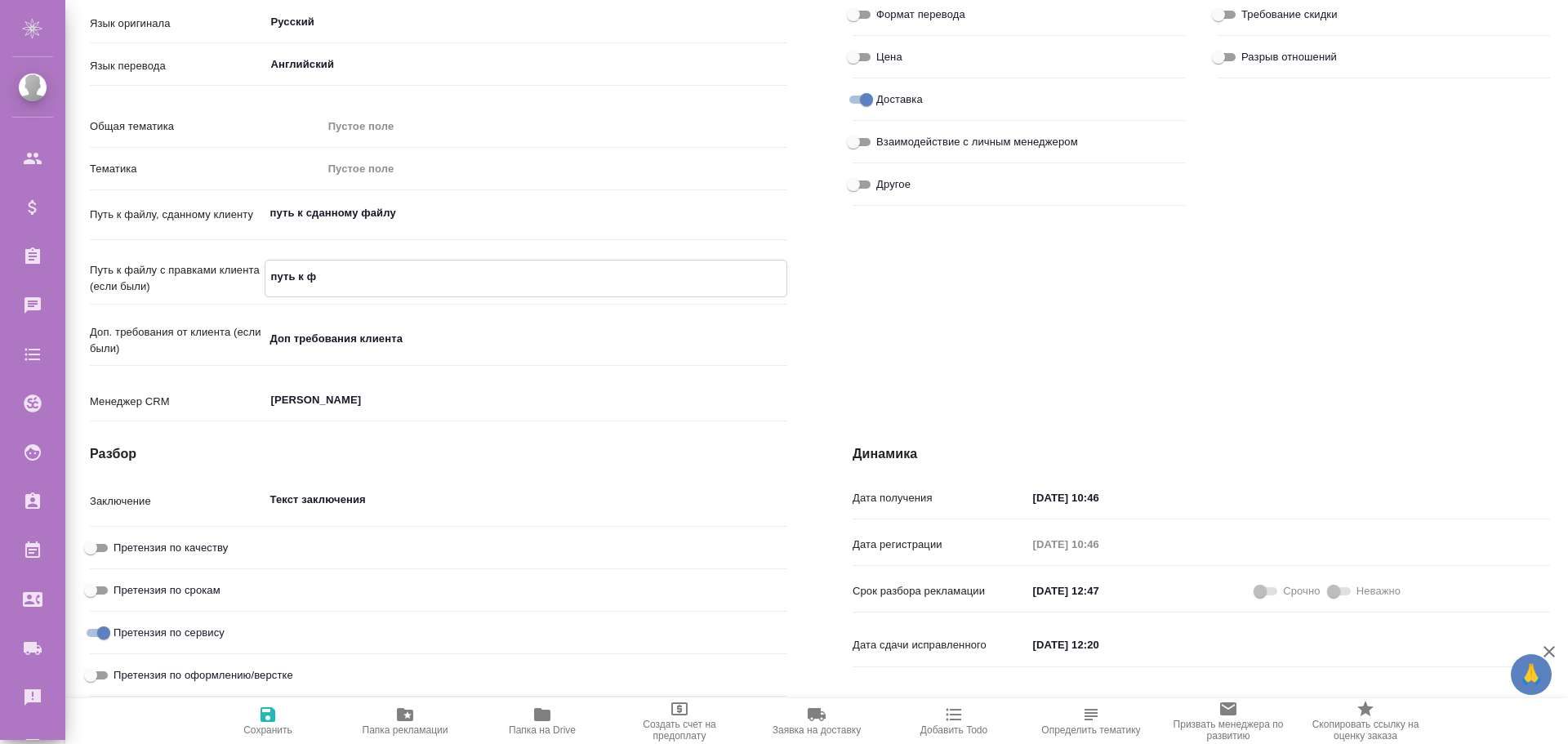
type textarea "x"
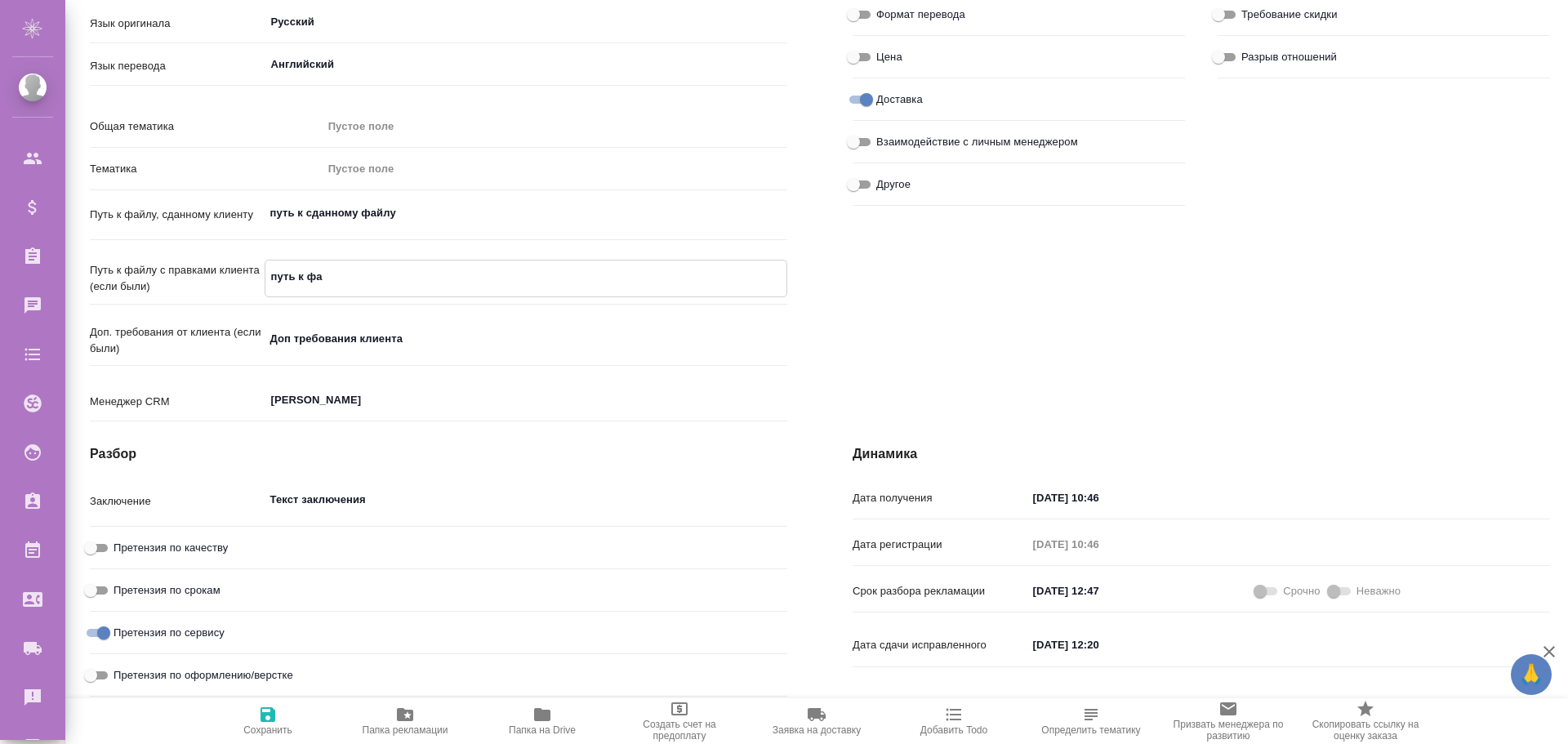
type textarea "x"
type textarea "путь к фал"
type textarea "x"
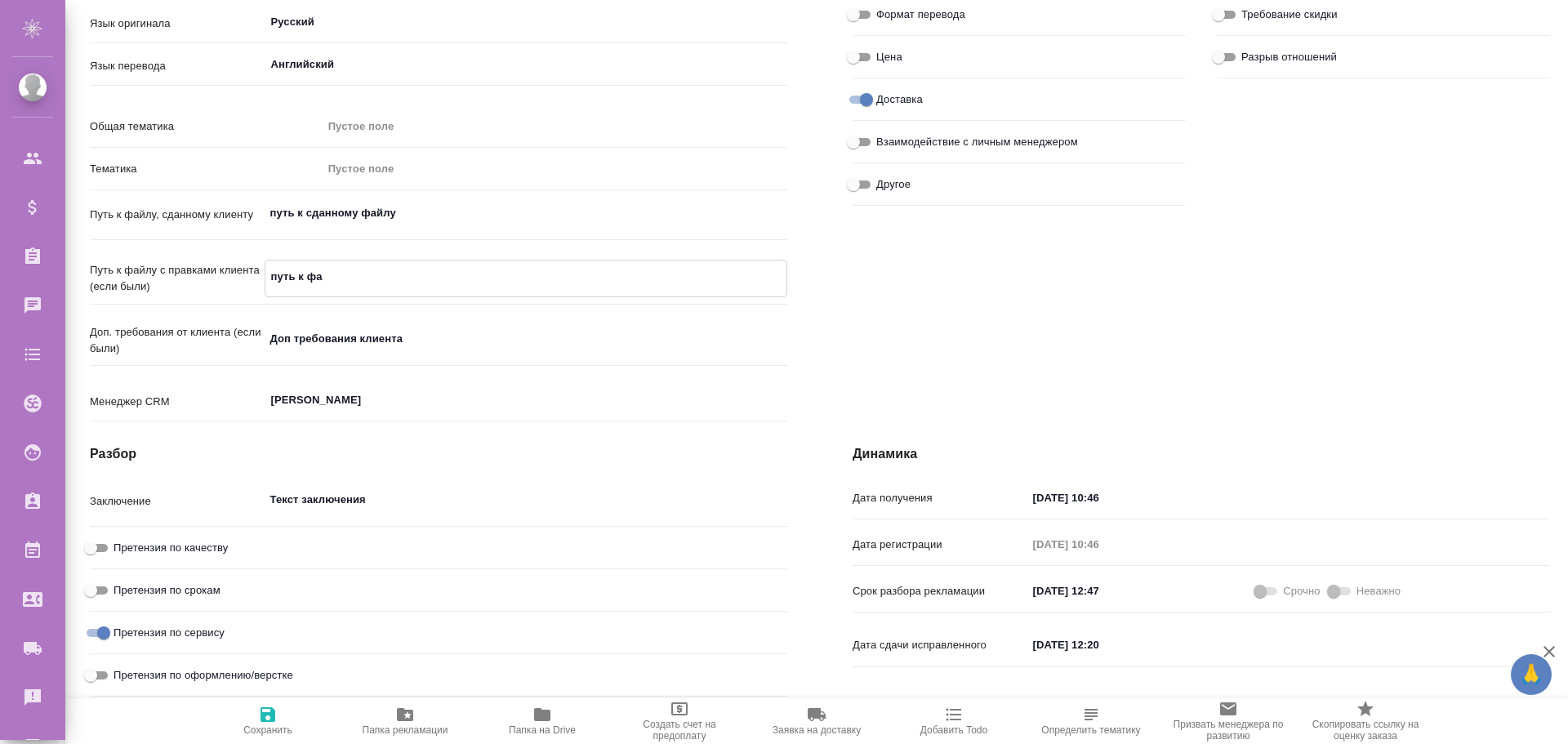
type textarea "x"
type textarea "путь к фалй"
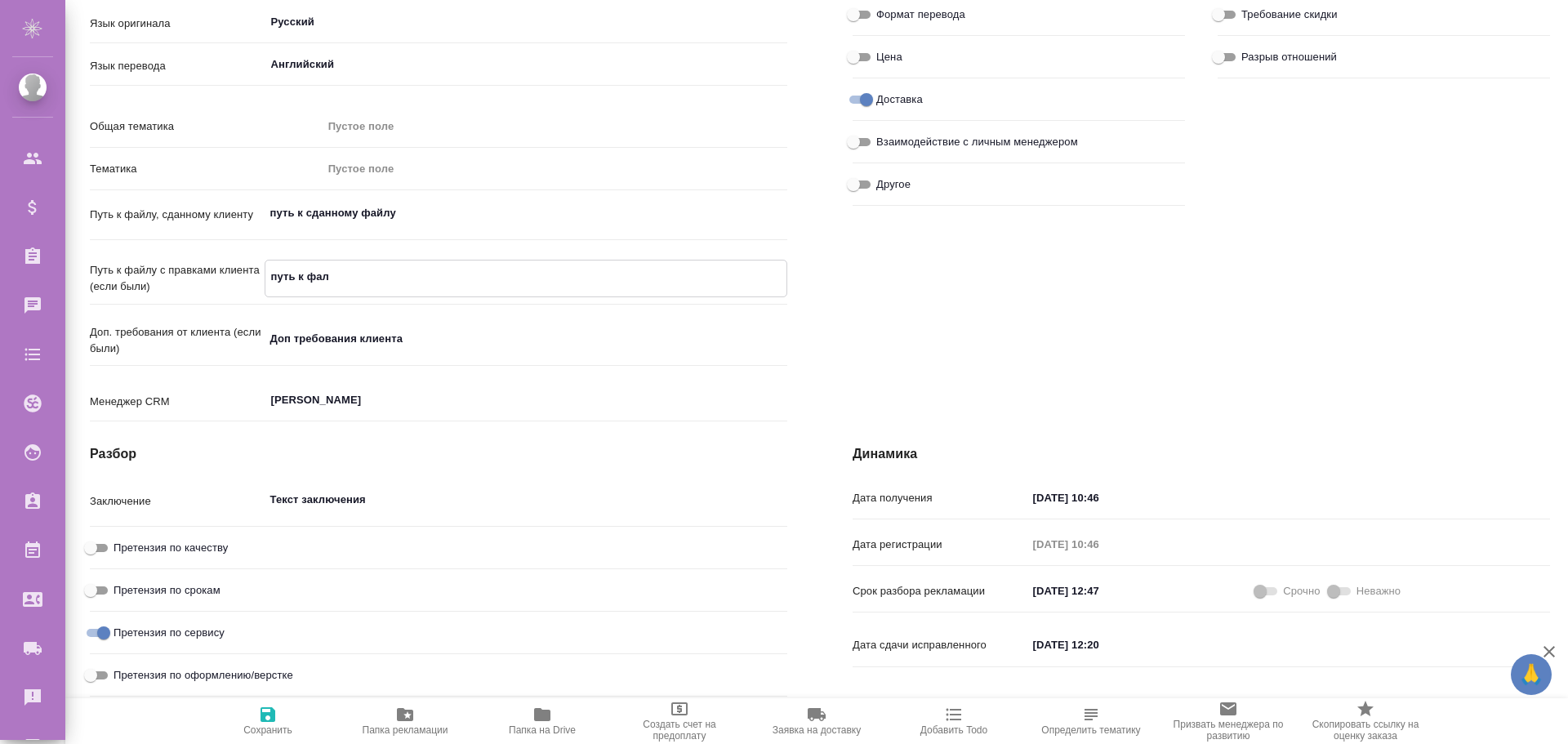
type textarea "x"
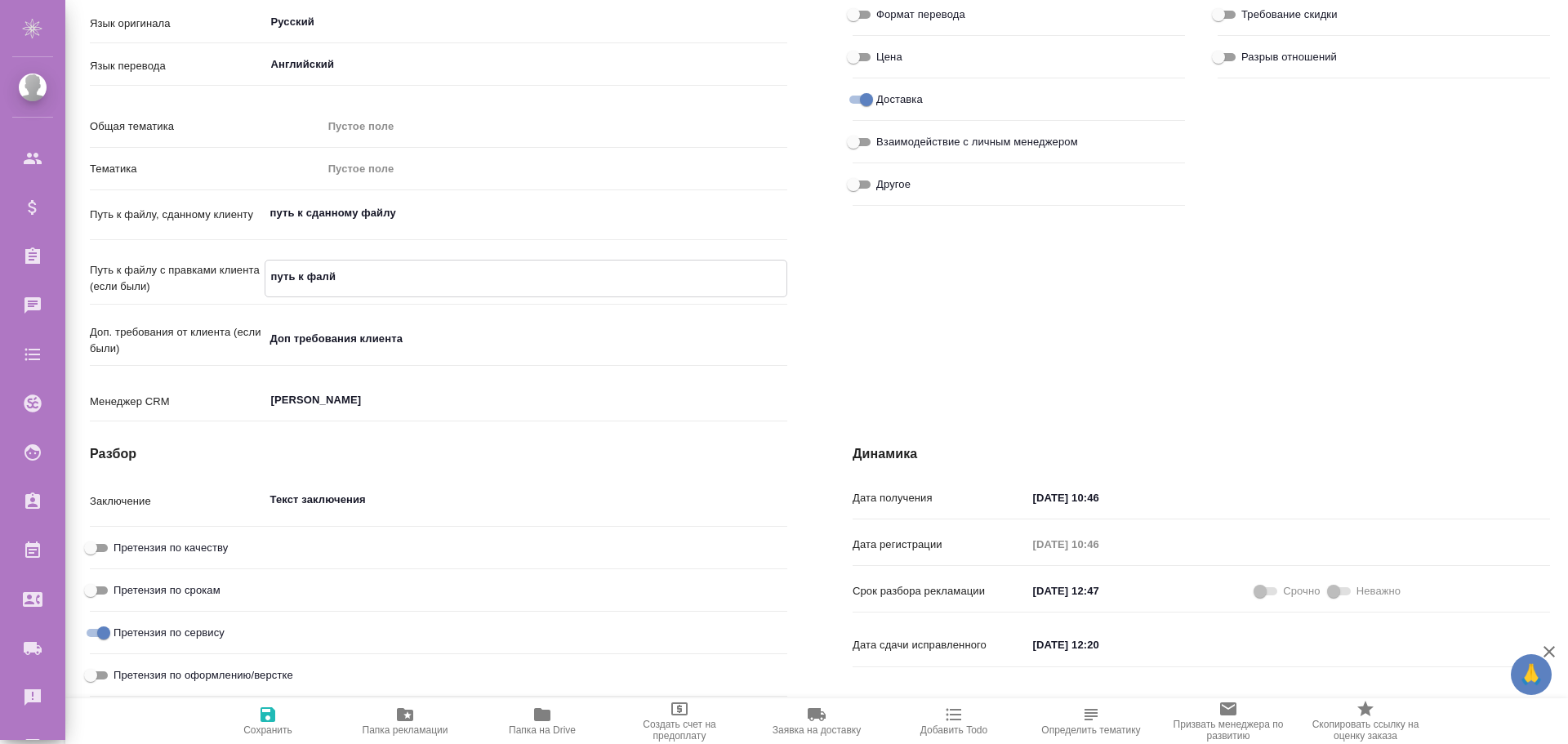
type textarea "x"
type textarea "путь к фал"
type textarea "x"
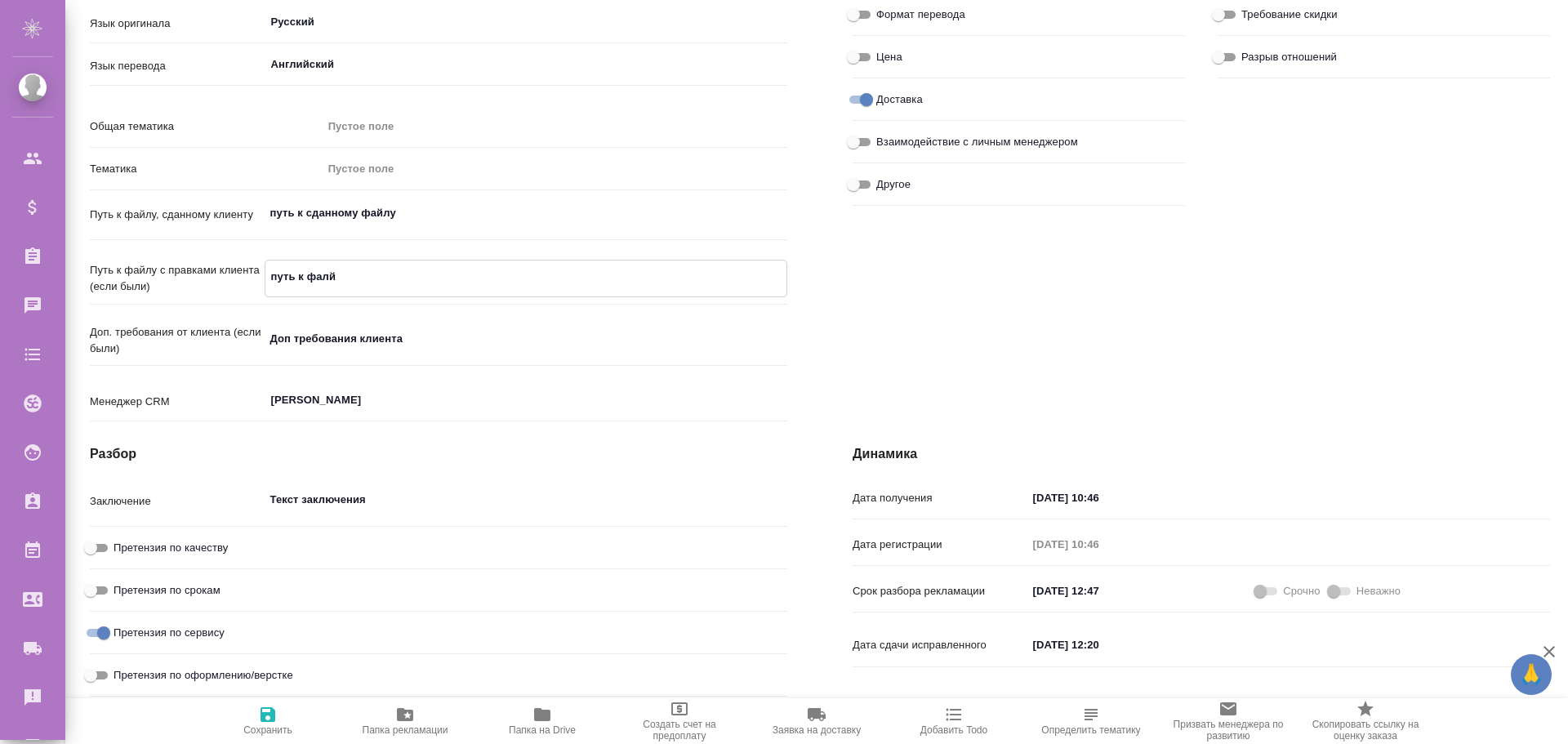
type textarea "x"
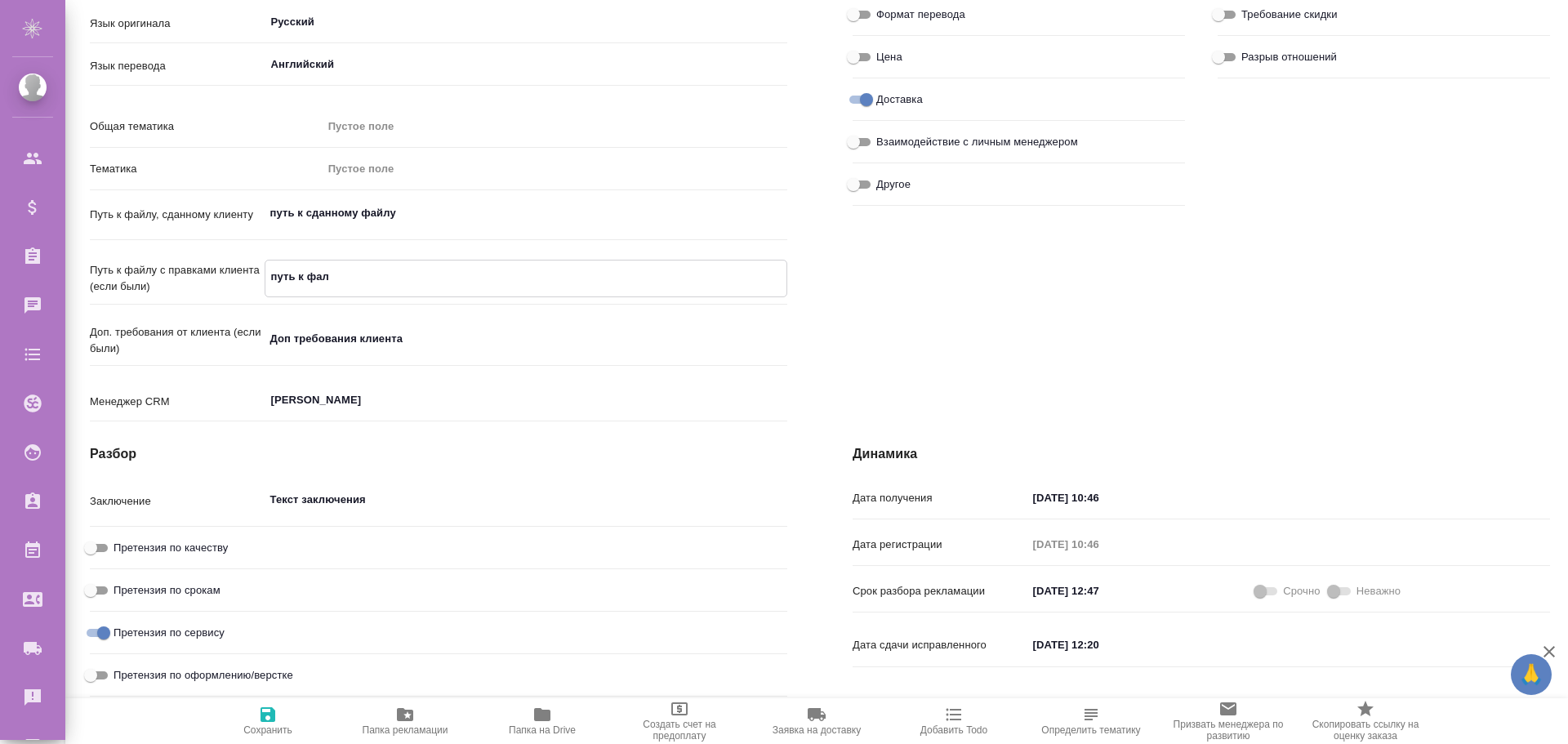
type textarea "путь к фа"
type textarea "x"
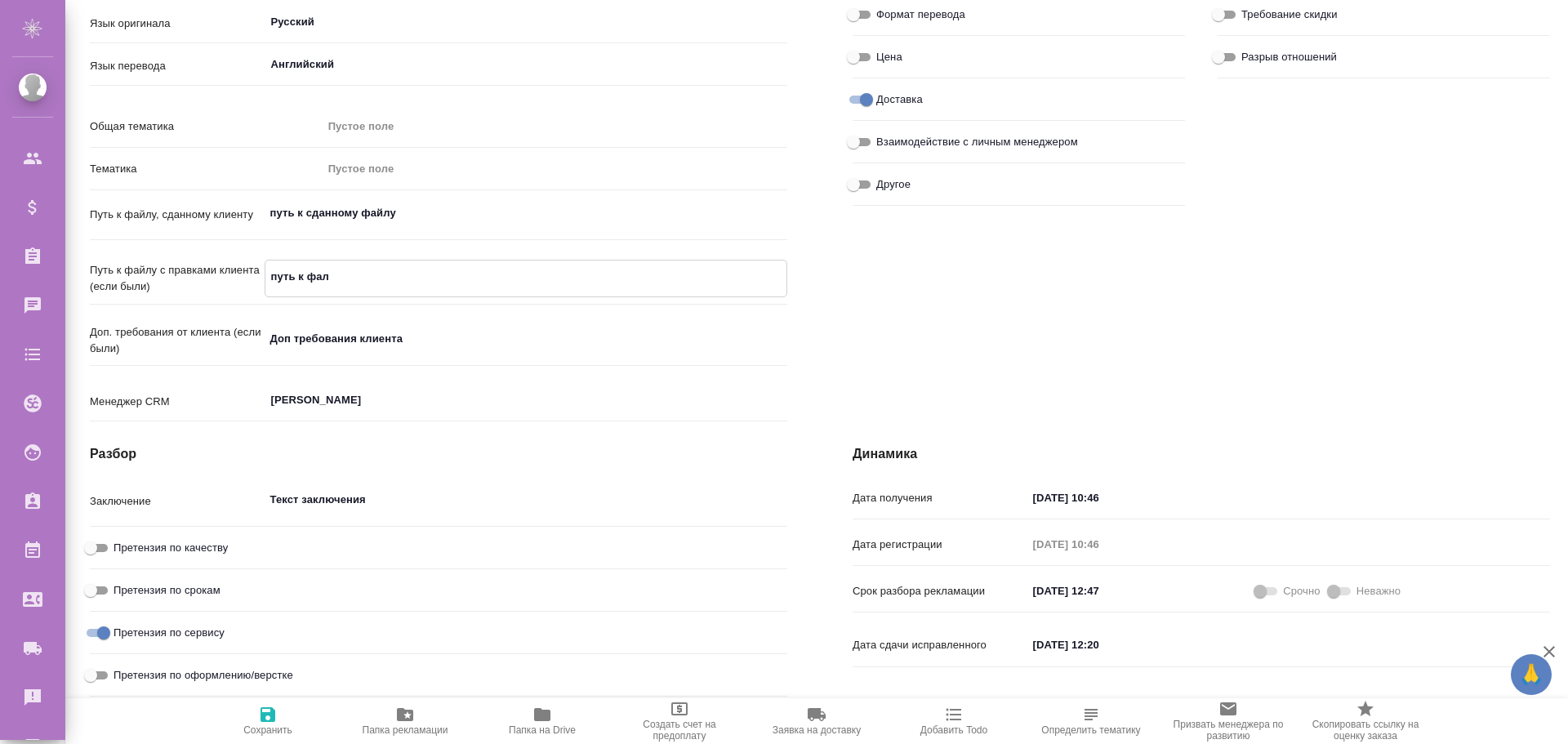
type textarea "x"
type textarea "путь к фай"
type textarea "x"
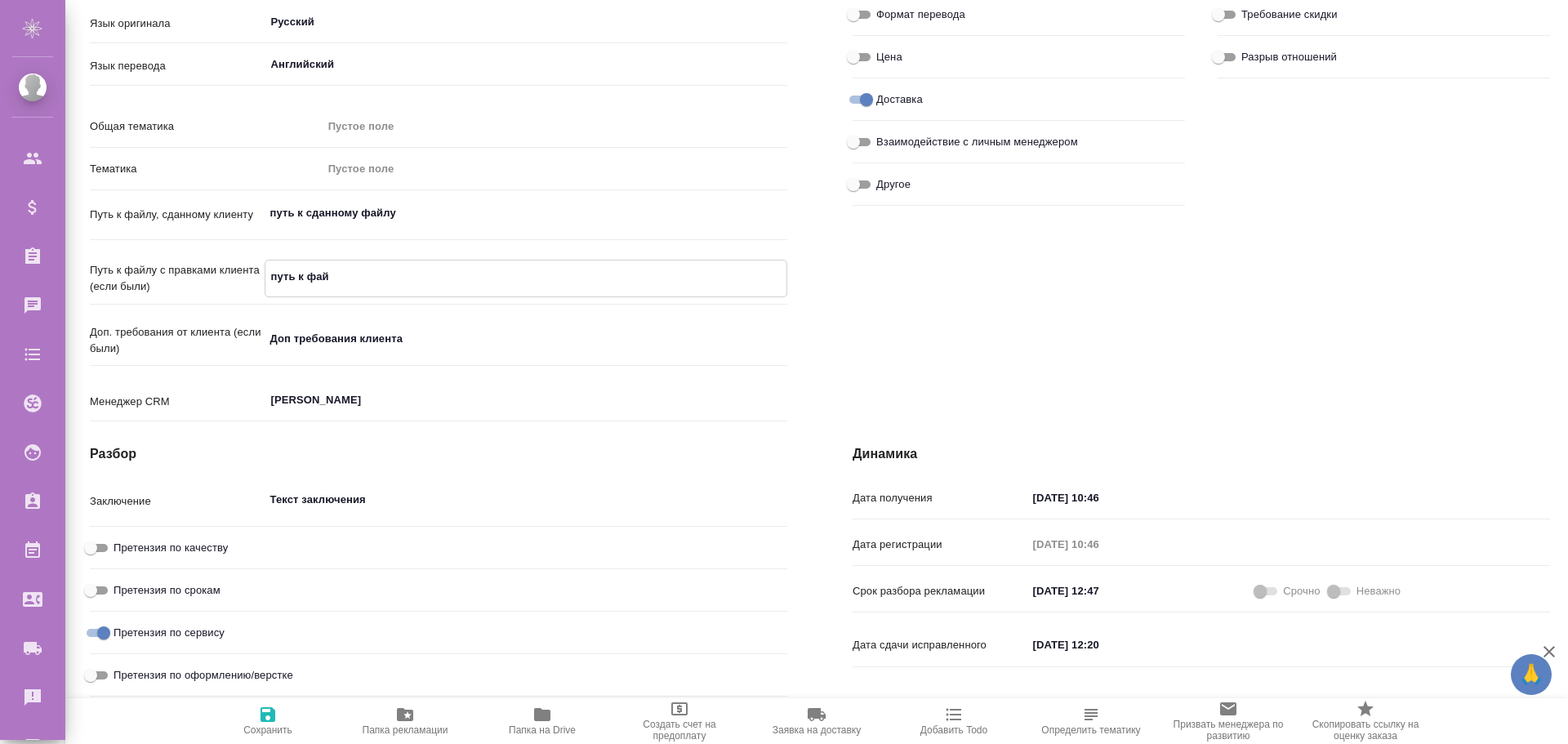
type textarea "x"
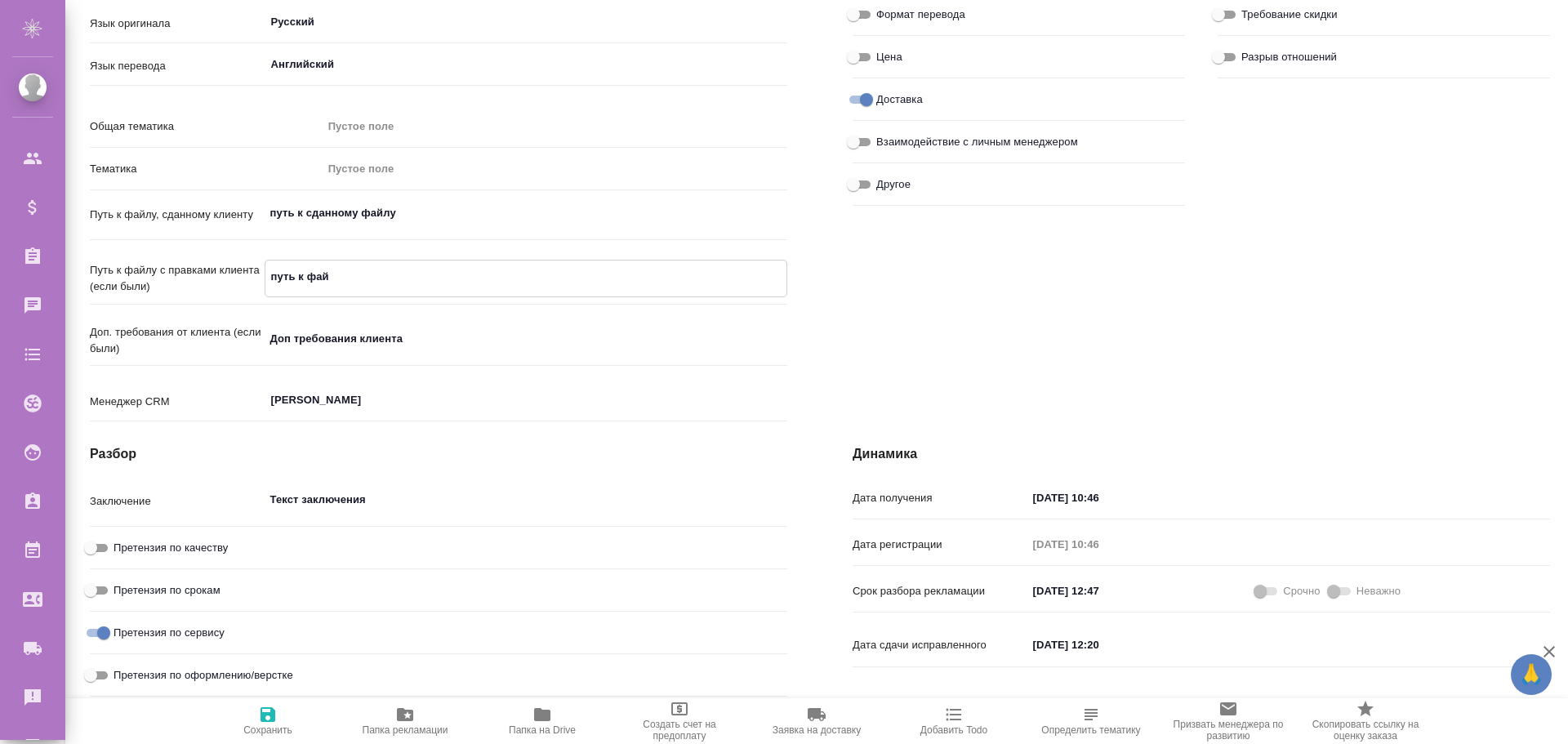
type textarea "x"
type textarea "путь к файл"
type textarea "x"
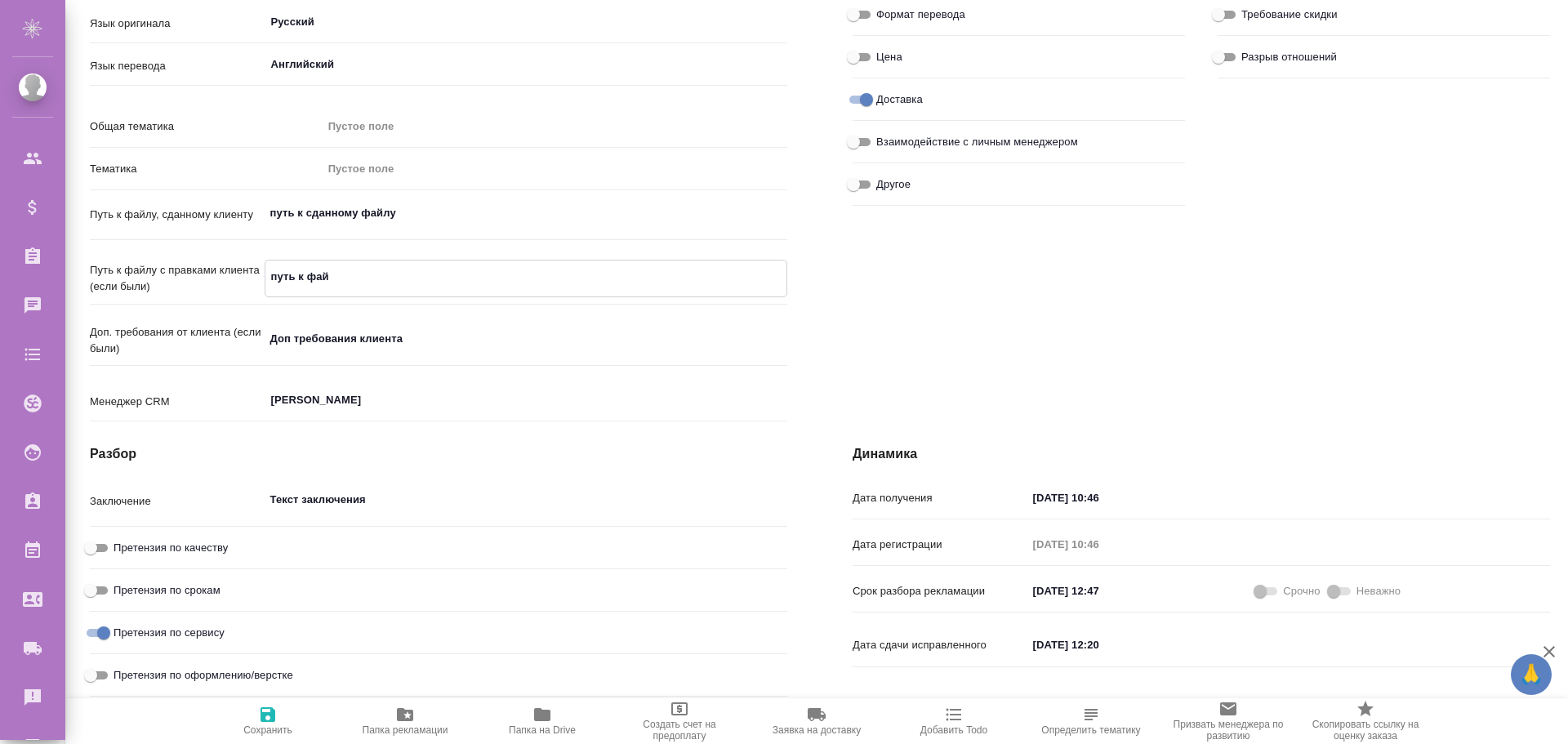
type textarea "x"
type textarea "путь к файлу"
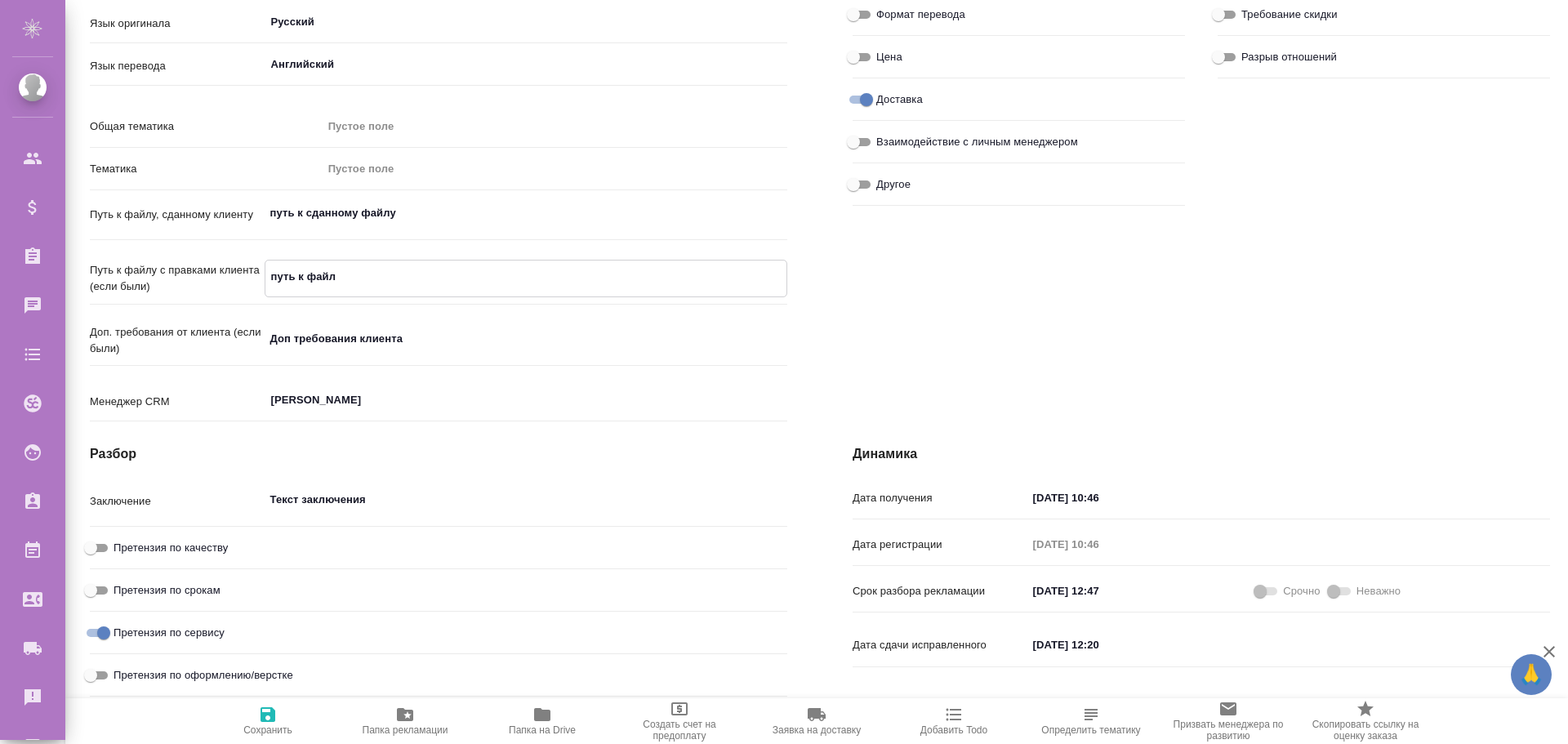
type textarea "x"
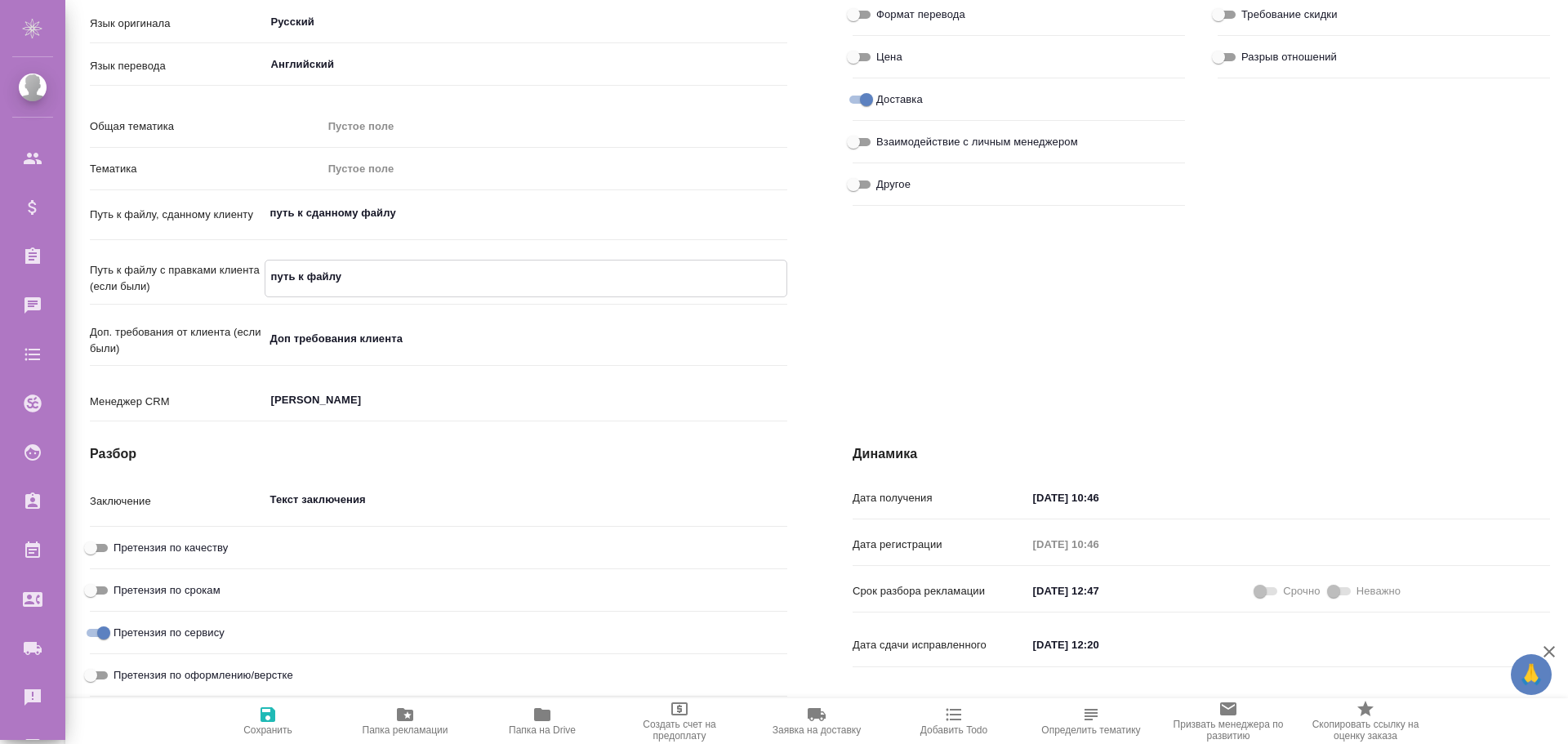
type textarea "x"
type textarea "путь к файлу"
type textarea "x"
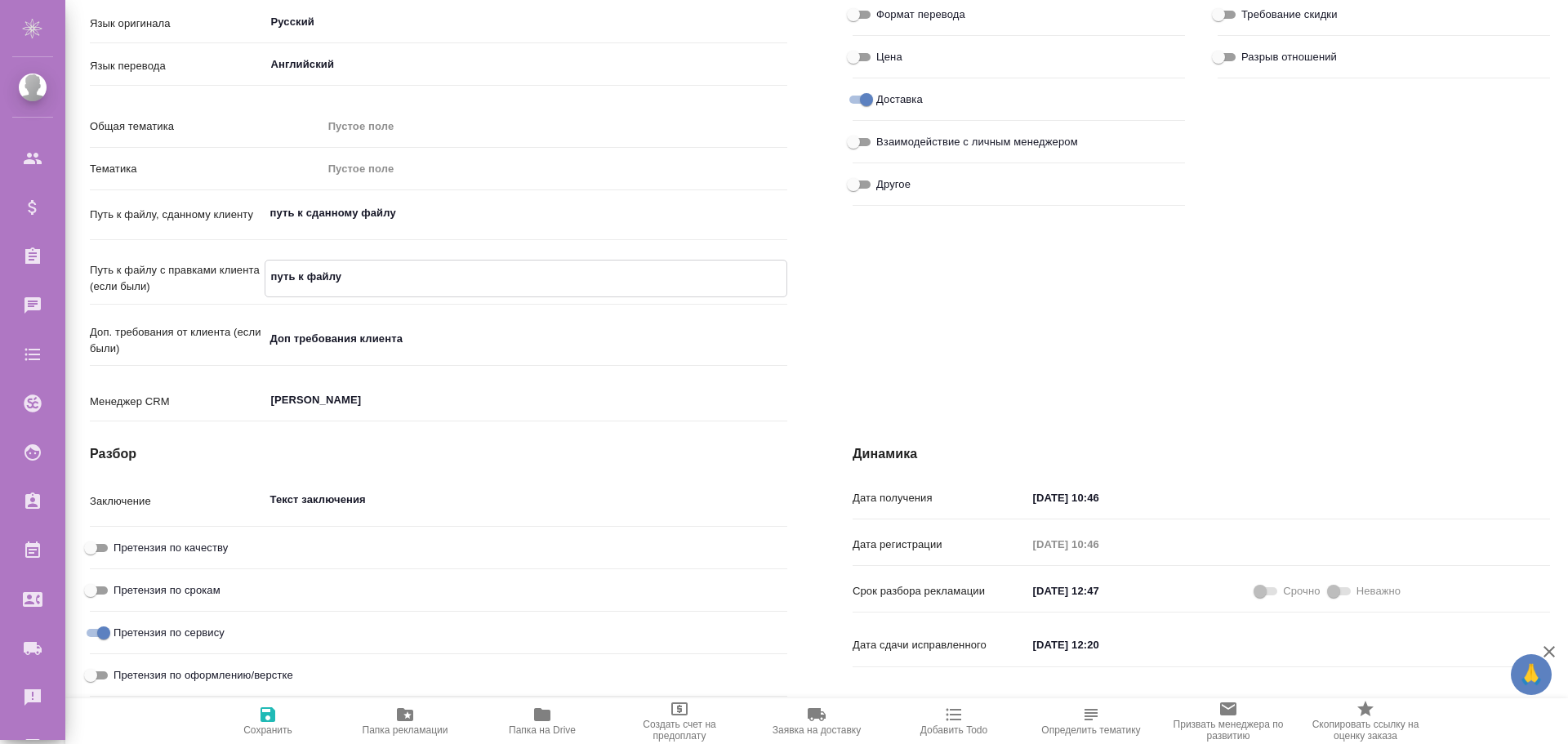
type textarea "x"
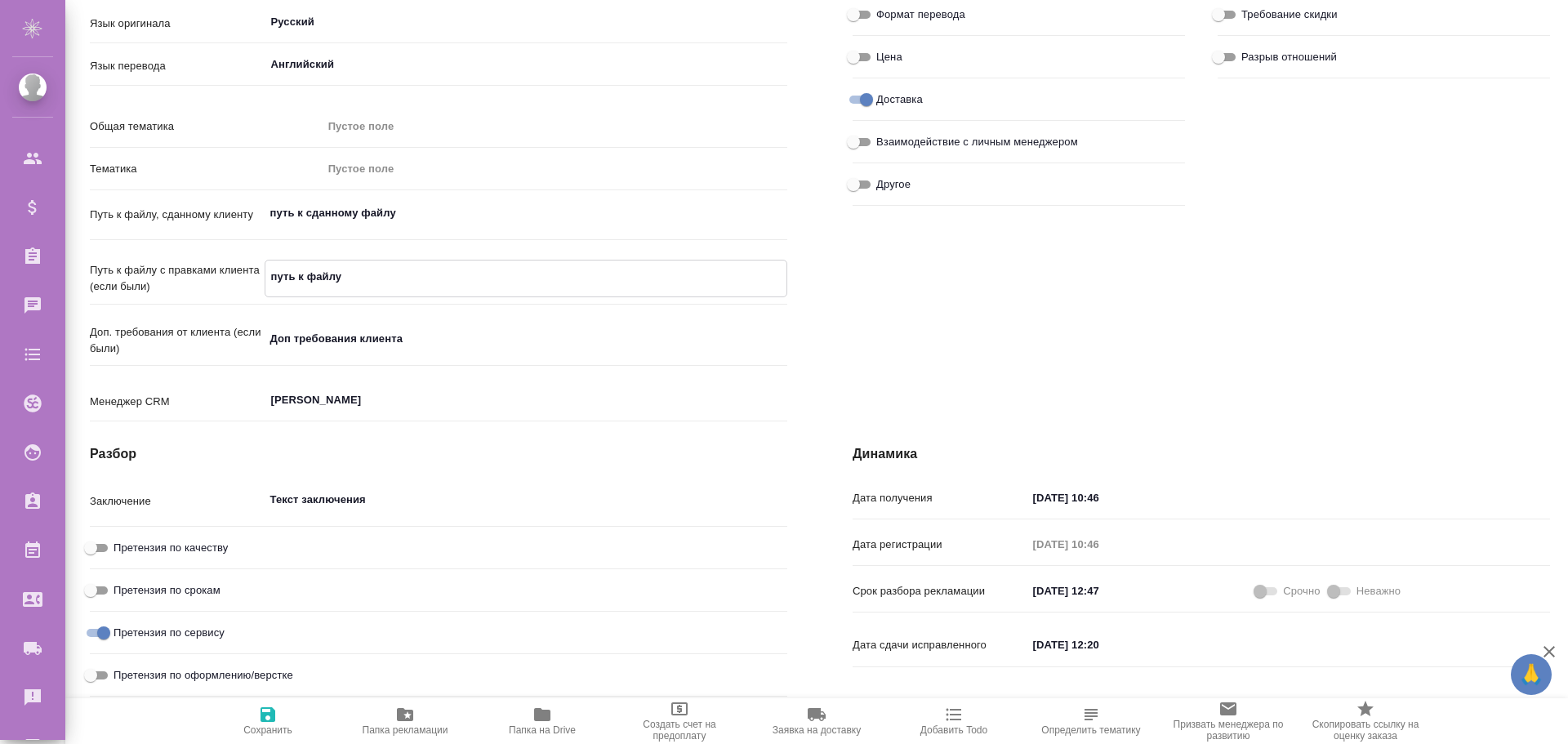
type textarea "путь к файлу с"
type textarea "x"
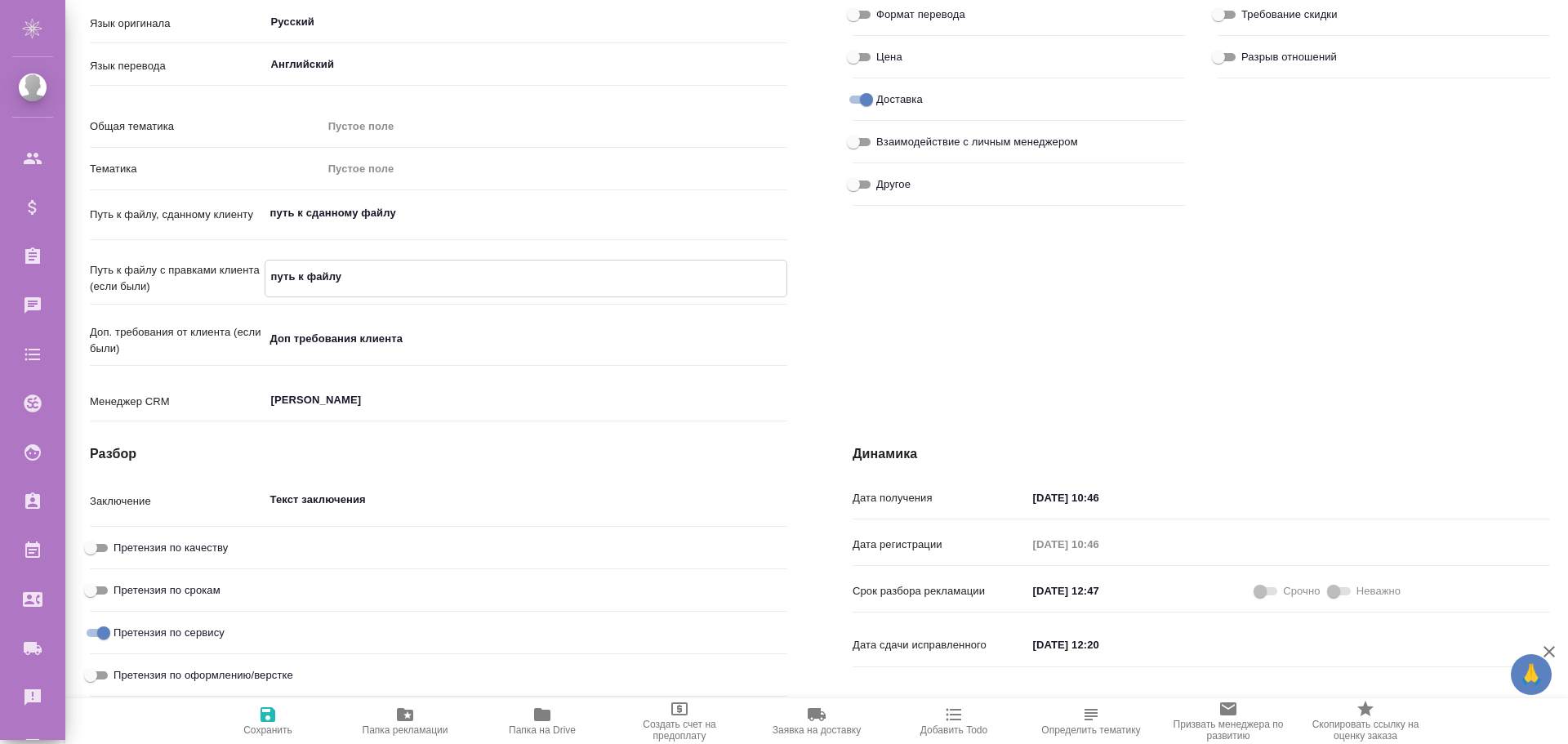
type textarea "x"
type textarea "путь к файлу с"
type textarea "x"
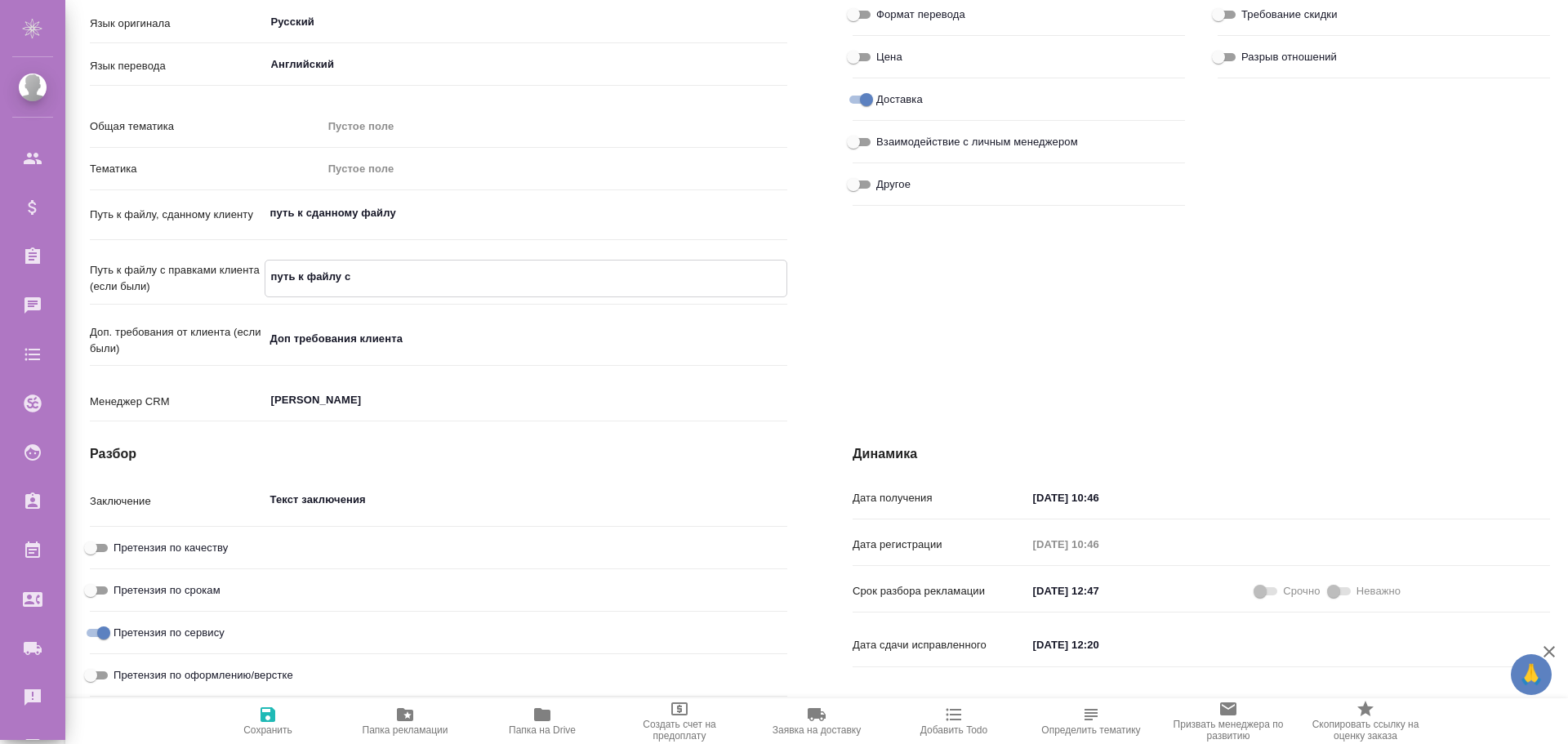
type textarea "x"
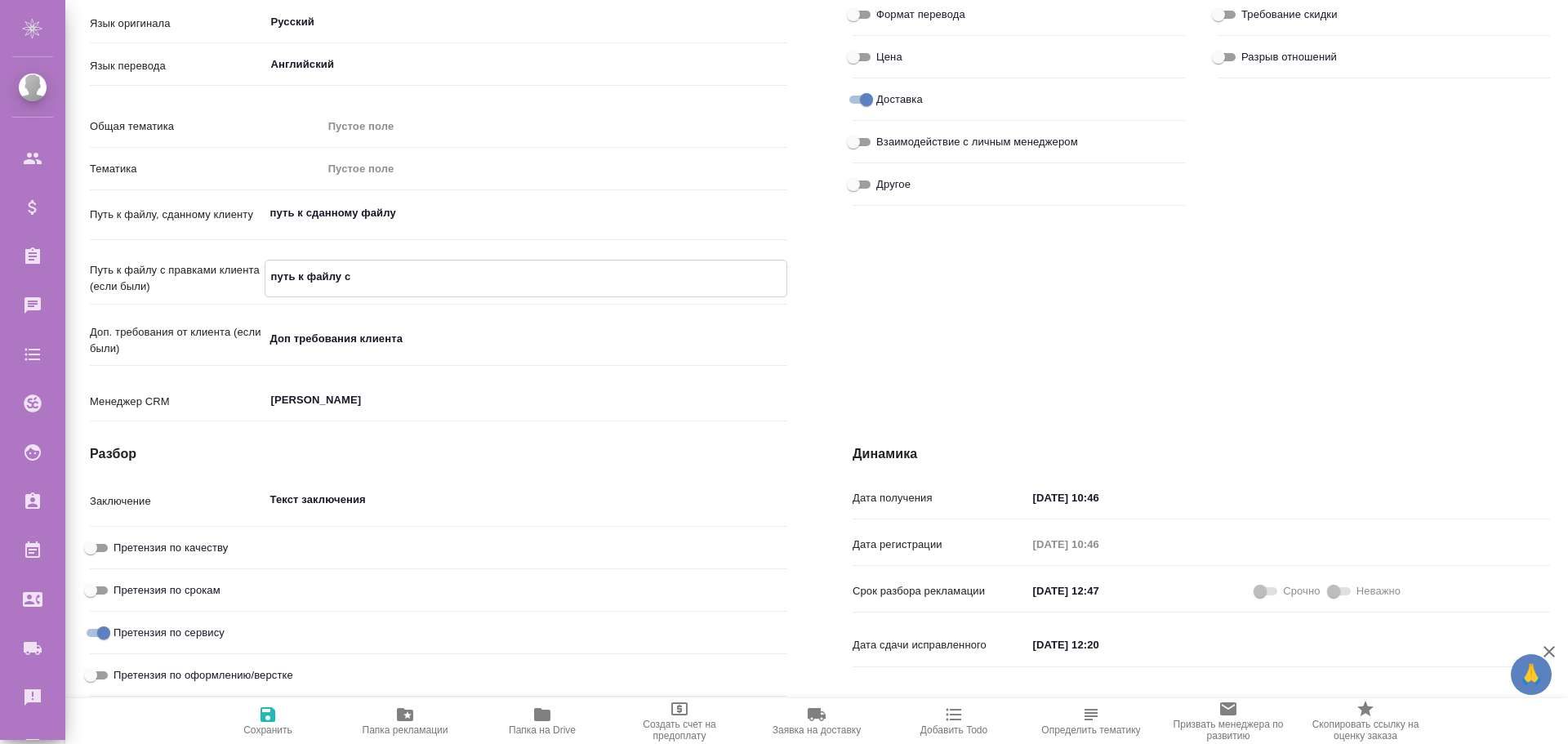
type textarea "x"
type textarea "путь к файлу с п"
type textarea "x"
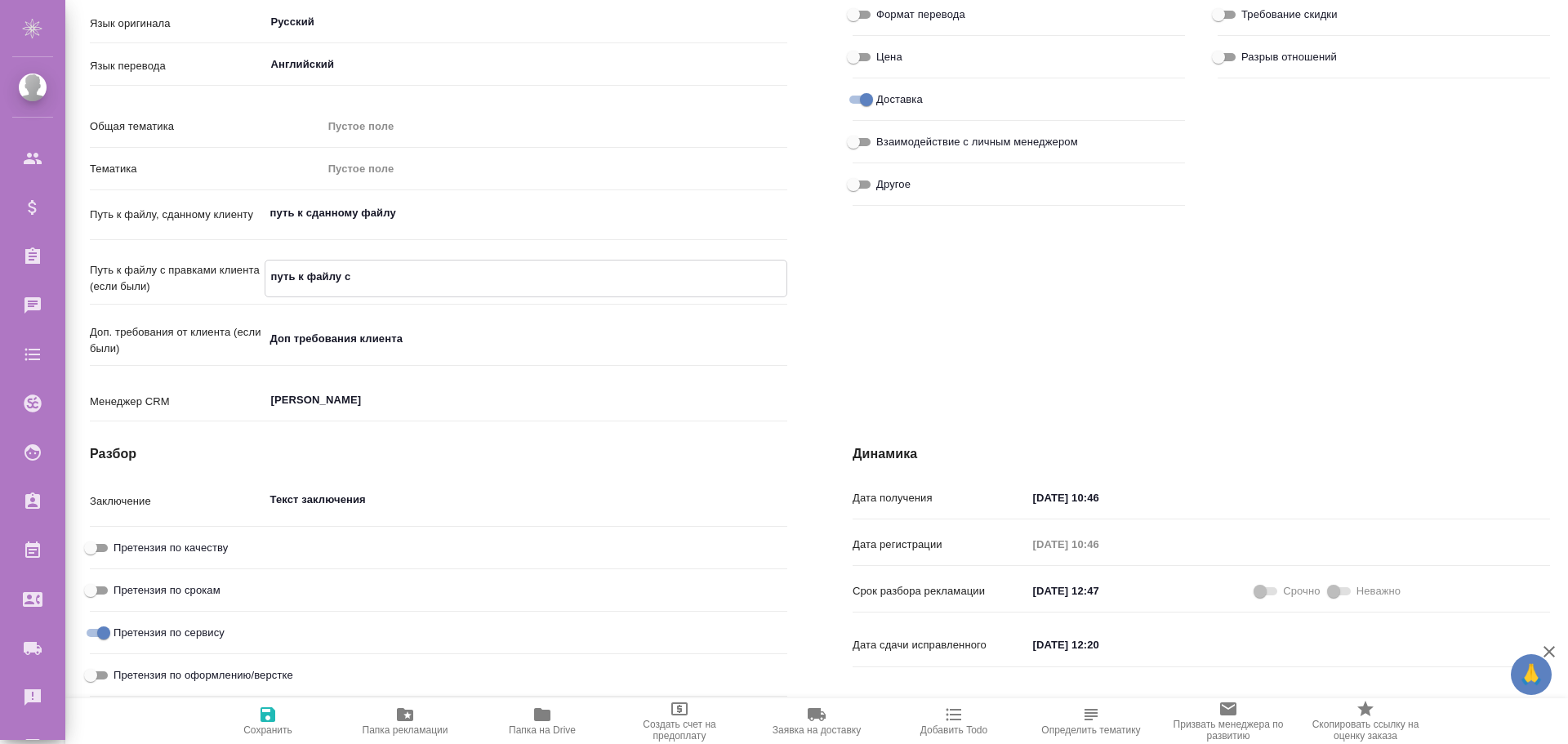
type textarea "x"
click at [266, 714] on icon "button" at bounding box center [268, 714] width 15 height 15
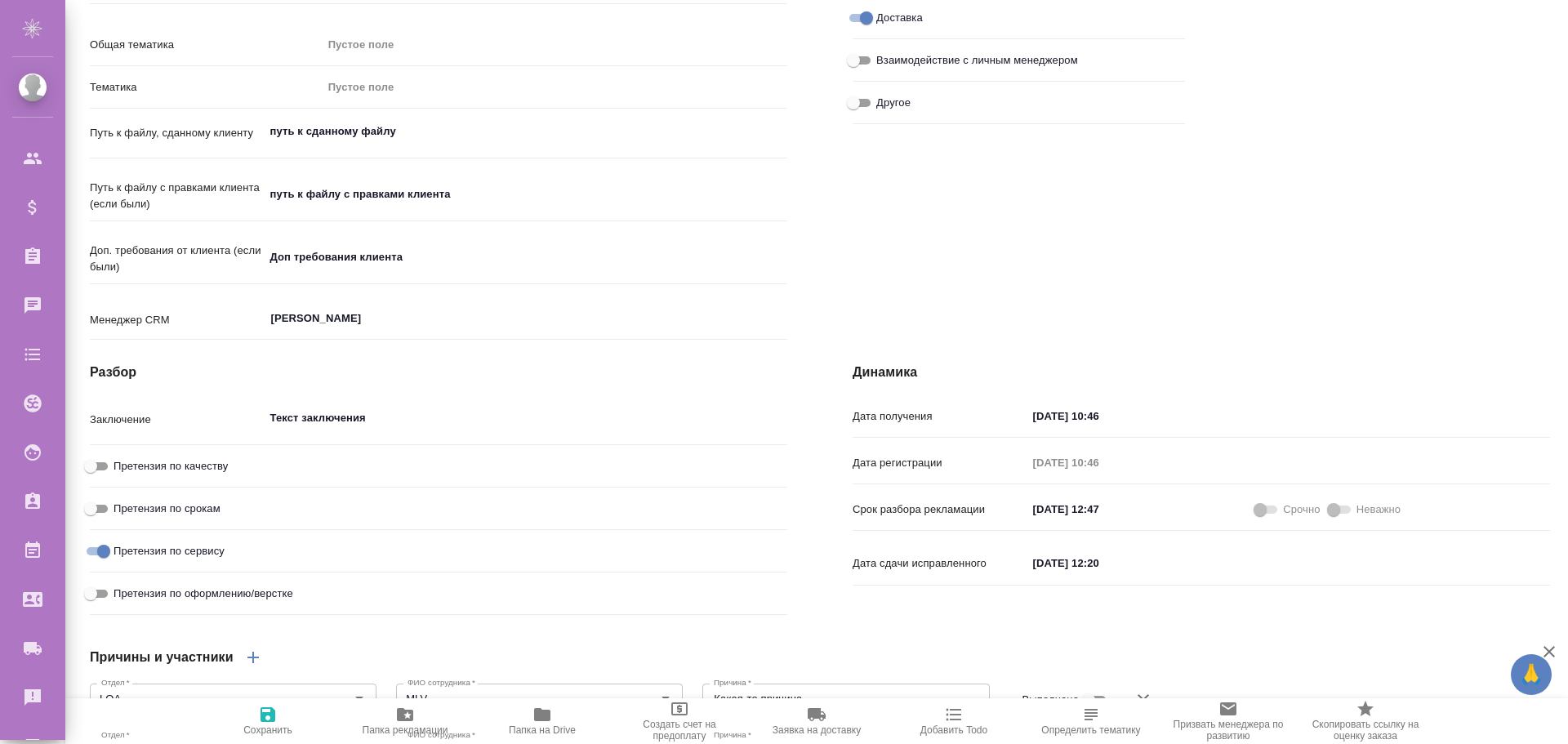
scroll to position [638, 0]
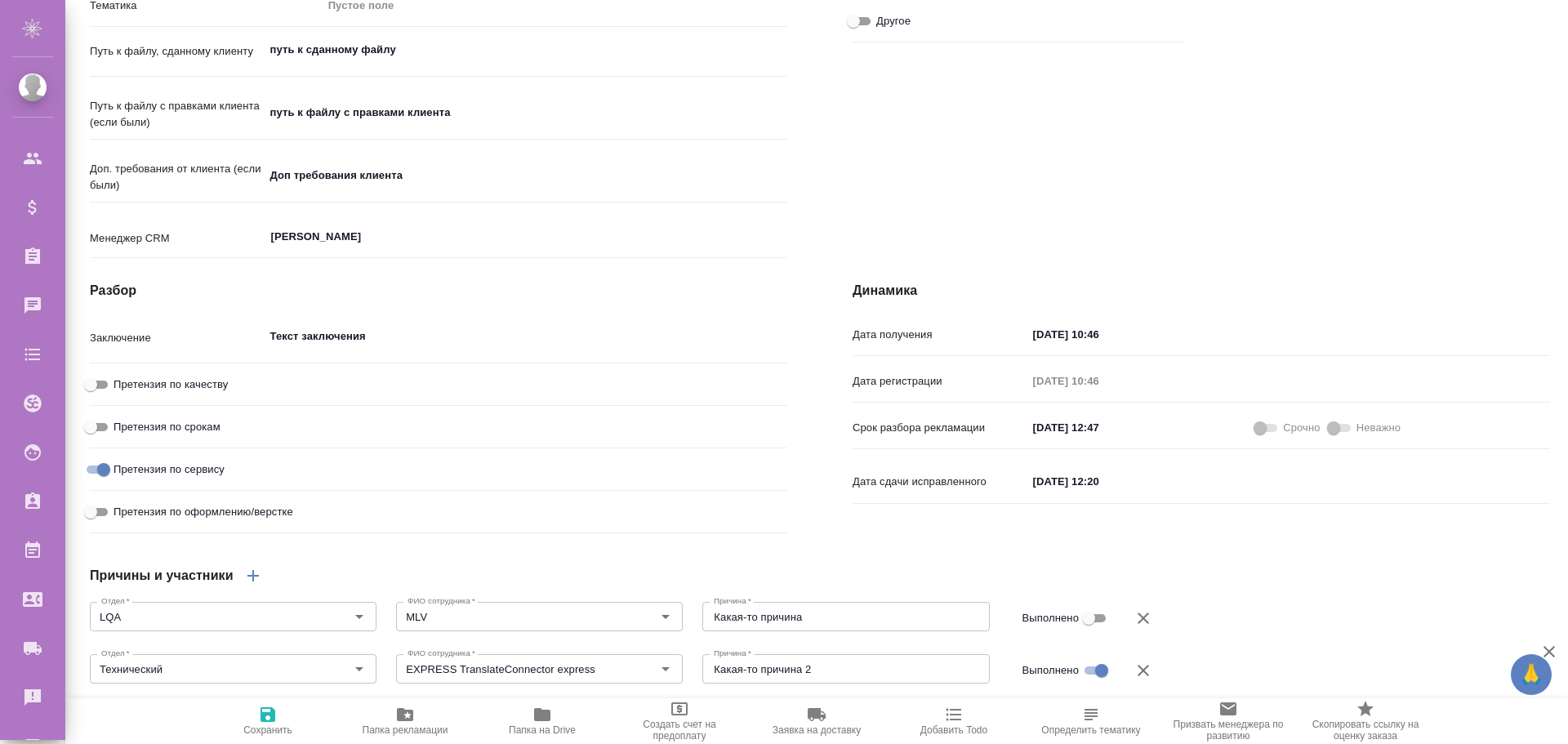
click at [1277, 432] on span at bounding box center [1267, 428] width 22 height 8
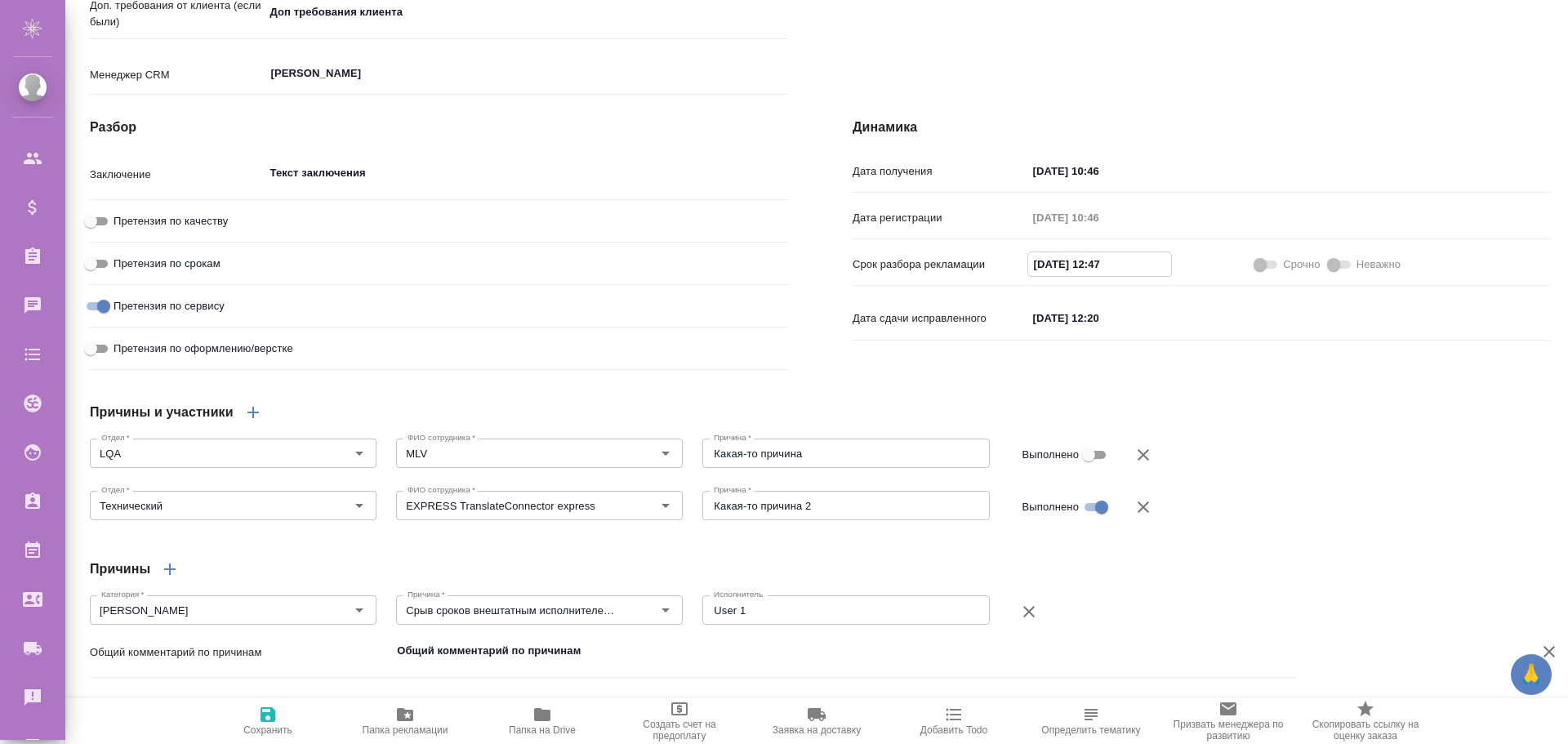
click at [1053, 276] on input "[DATE] 12:47" at bounding box center [1099, 264] width 143 height 24
click at [828, 182] on div "Динамика Дата получения 03.09.2025 10:46 Дата регистрации 03.09.2025 10:46 Срок…" at bounding box center [1202, 247] width 762 height 324
click at [1267, 269] on span at bounding box center [1267, 265] width 22 height 8
click at [1270, 269] on span at bounding box center [1267, 265] width 22 height 8
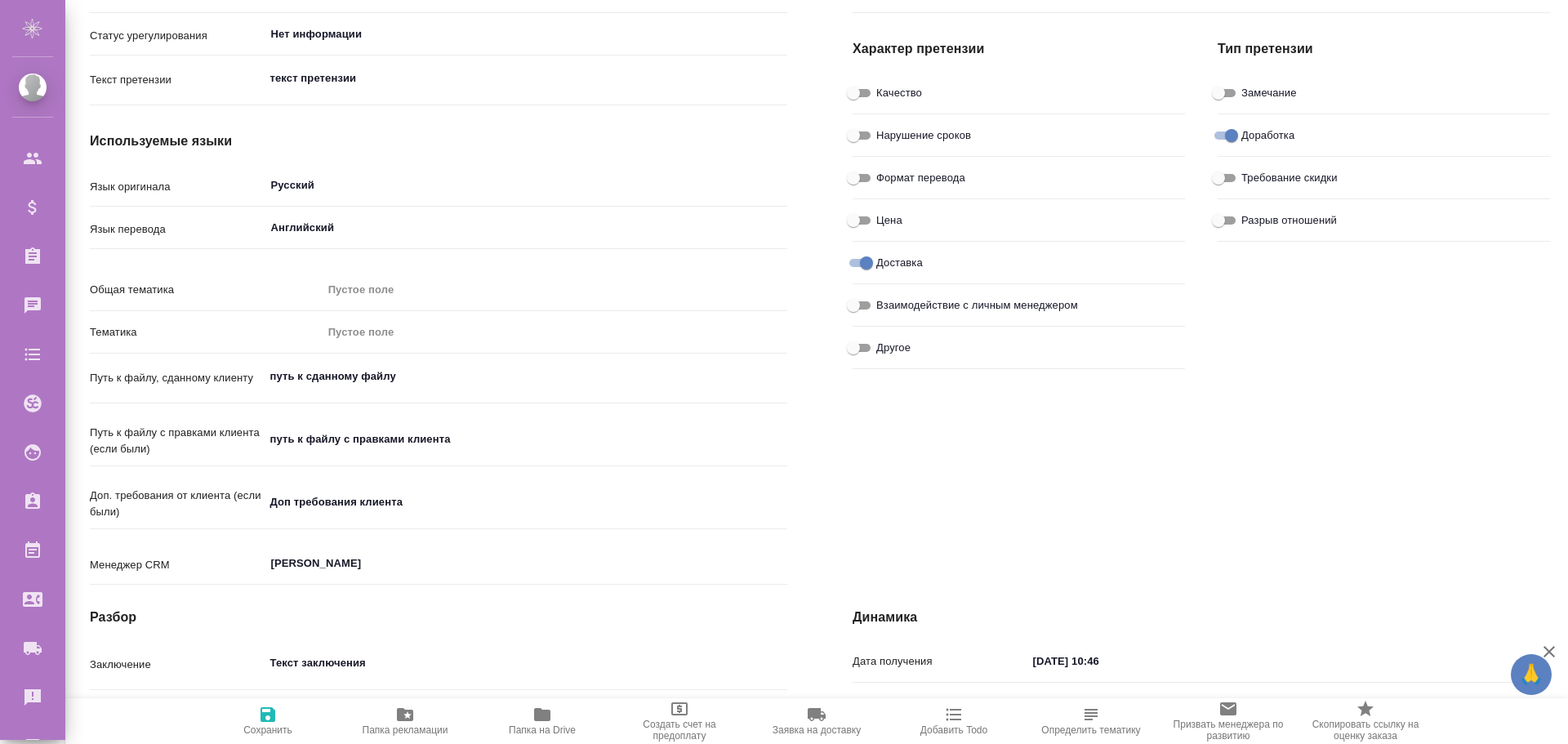
scroll to position [0, 0]
